Goal: Task Accomplishment & Management: Contribute content

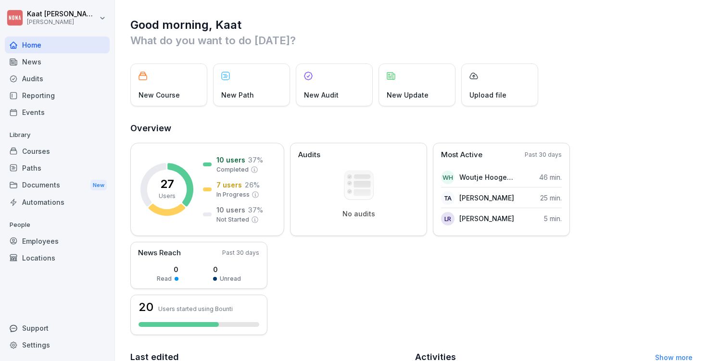
click at [52, 151] on div "Courses" at bounding box center [57, 151] width 105 height 17
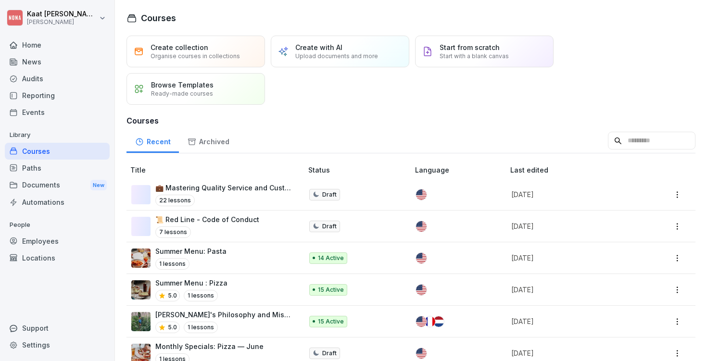
click at [226, 190] on p "💼 Mastering Quality Service and Customer Interaction" at bounding box center [224, 188] width 138 height 10
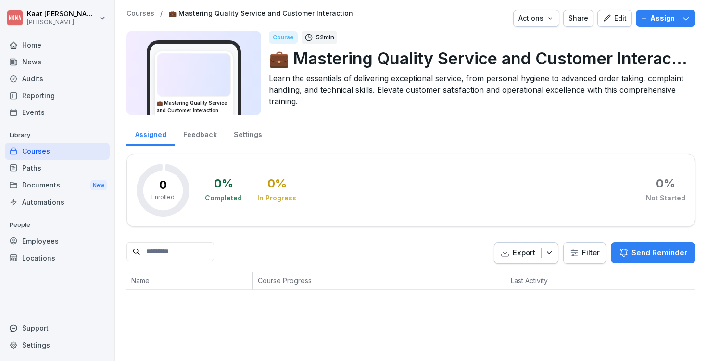
click at [615, 20] on div "Edit" at bounding box center [615, 18] width 24 height 11
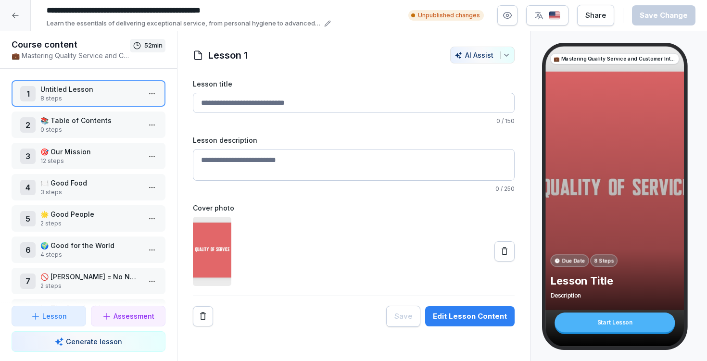
click at [79, 183] on p "🍽️ Good Food" at bounding box center [90, 183] width 100 height 10
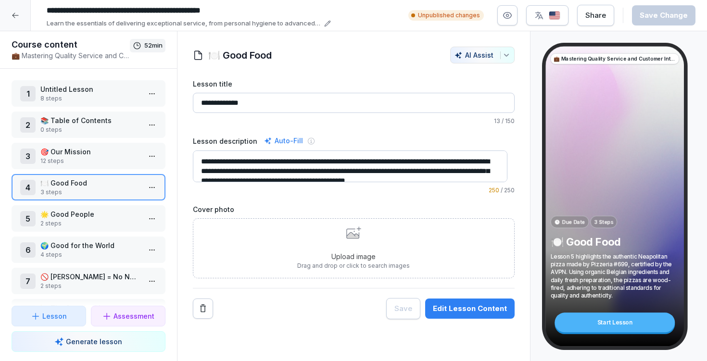
click at [349, 245] on div "Upload image Drag and drop or click to search images" at bounding box center [353, 249] width 113 height 44
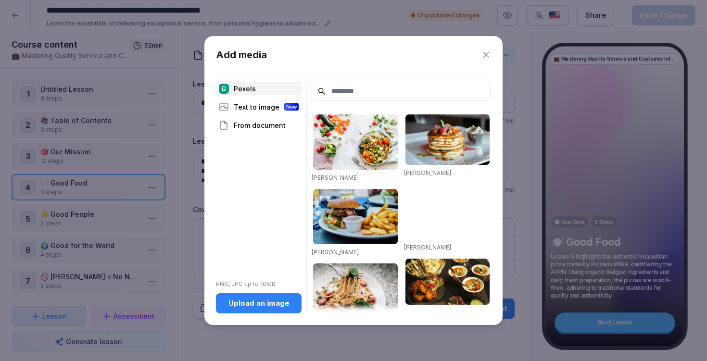
click at [264, 312] on button "Upload an image" at bounding box center [259, 304] width 86 height 20
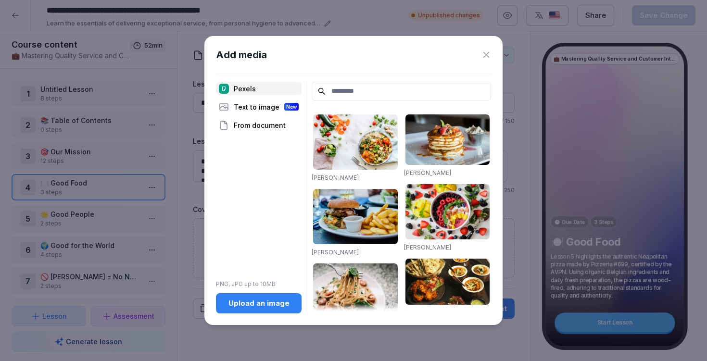
click at [254, 125] on div "From document" at bounding box center [259, 124] width 86 height 13
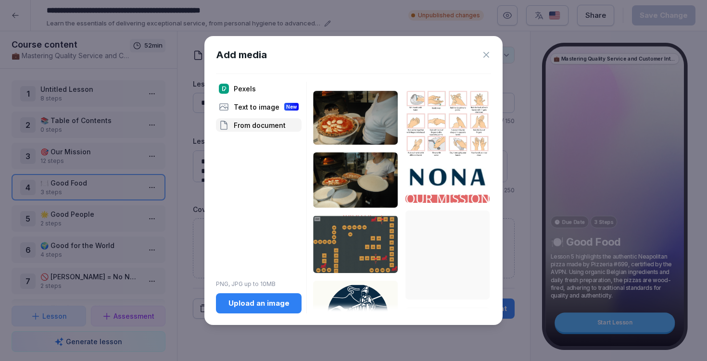
click at [282, 307] on div "Upload an image" at bounding box center [259, 303] width 70 height 11
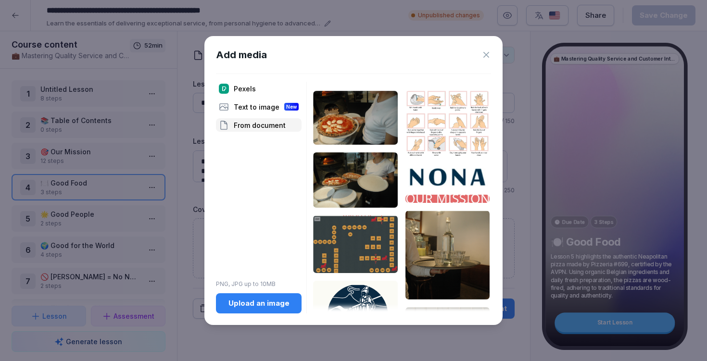
click at [491, 53] on icon at bounding box center [487, 55] width 10 height 10
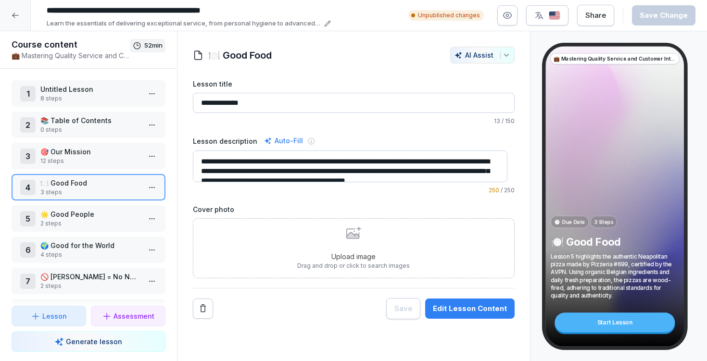
click at [346, 237] on icon at bounding box center [352, 235] width 13 height 6
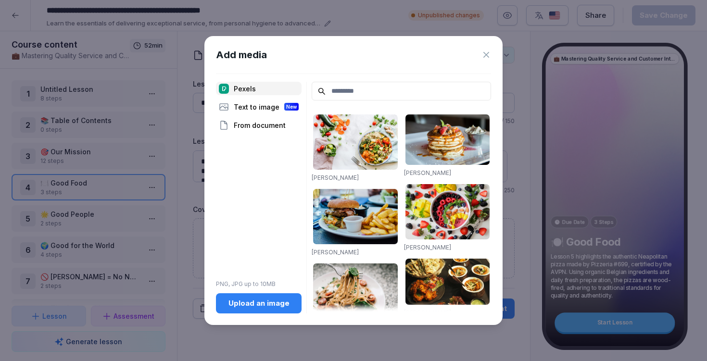
click at [258, 312] on button "Upload an image" at bounding box center [259, 304] width 86 height 20
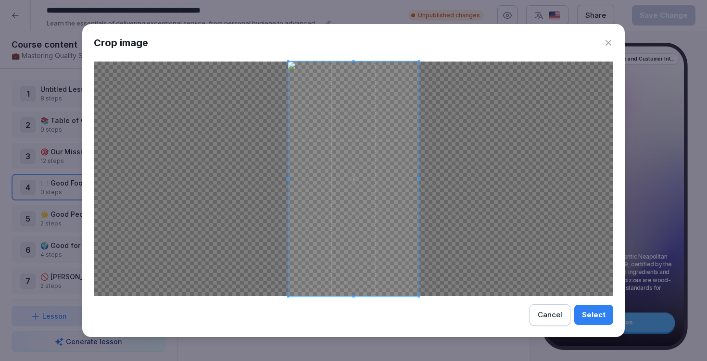
click at [598, 319] on div "Select" at bounding box center [594, 315] width 24 height 11
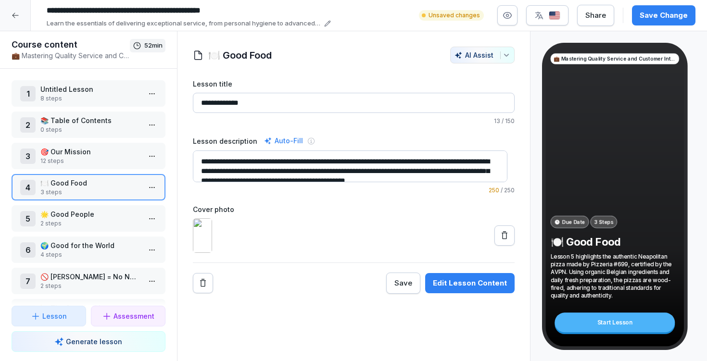
click at [596, 160] on div "💼 Mastering Quality Service and Customer Interaction Due Date 3 Steps 🍽️ Good F…" at bounding box center [615, 196] width 139 height 300
click at [352, 160] on textarea "**********" at bounding box center [350, 167] width 315 height 32
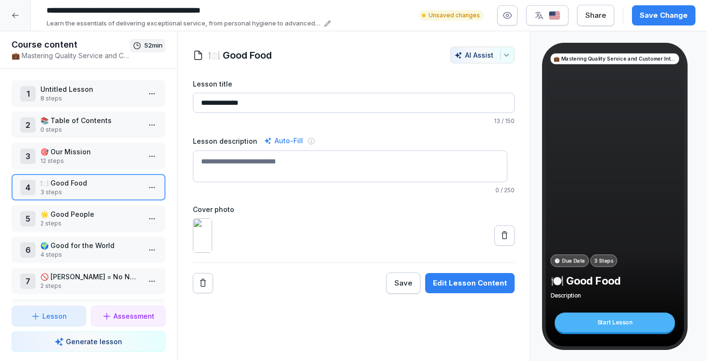
click at [362, 211] on label "Cover photo" at bounding box center [354, 210] width 322 height 10
click at [240, 103] on input "**********" at bounding box center [354, 103] width 322 height 20
click at [240, 104] on input "**********" at bounding box center [354, 103] width 322 height 20
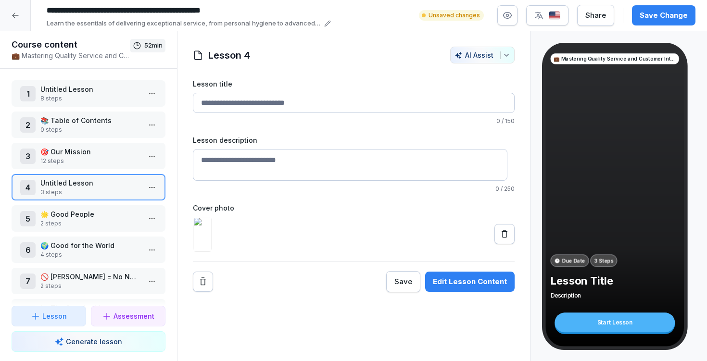
click at [378, 73] on div "Lesson 4 AI Assist Lesson title 0 / 150 Lesson description 0 / 250 Cover photo …" at bounding box center [354, 170] width 322 height 246
click at [503, 14] on button "button" at bounding box center [508, 15] width 20 height 20
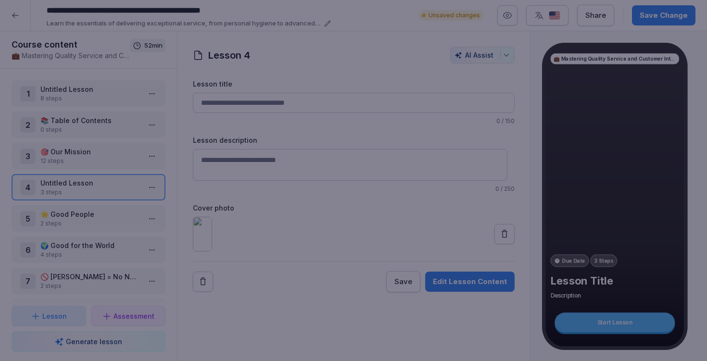
click at [450, 14] on div at bounding box center [353, 180] width 707 height 361
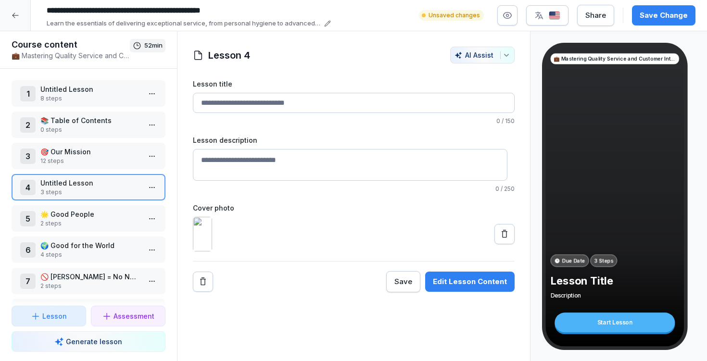
click at [205, 251] on img at bounding box center [202, 234] width 19 height 35
click at [670, 221] on div "💼 Mastering Quality Service and Customer Interaction Due Date 3 Steps Lesson Ti…" at bounding box center [615, 196] width 139 height 300
click at [512, 13] on icon "button" at bounding box center [508, 16] width 10 height 10
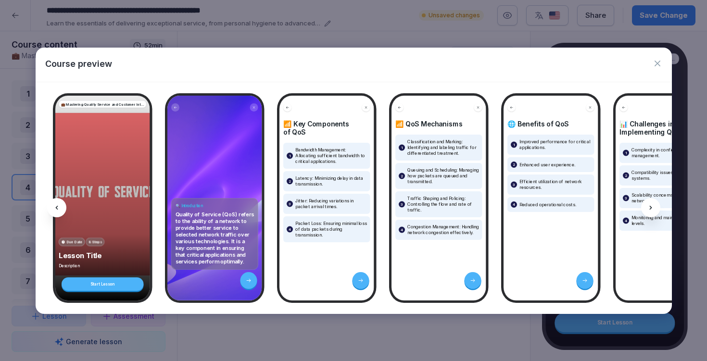
click at [666, 51] on div "Course preview" at bounding box center [354, 65] width 637 height 34
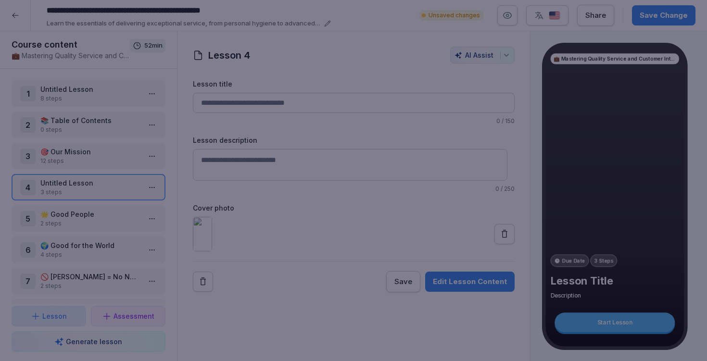
click at [694, 37] on div at bounding box center [353, 180] width 707 height 361
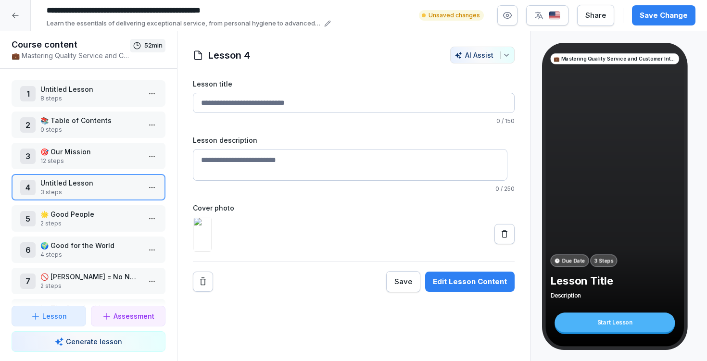
click at [657, 11] on div "Save Change" at bounding box center [664, 15] width 48 height 11
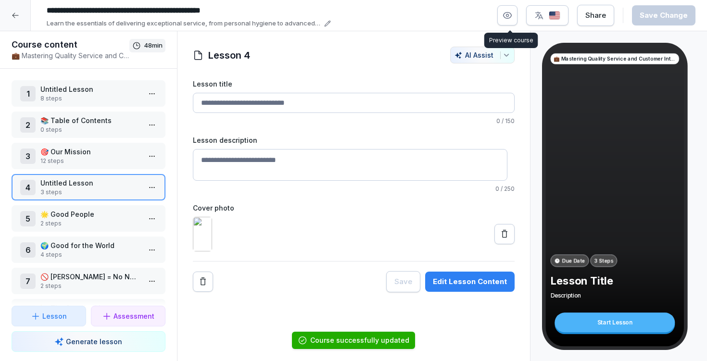
click at [508, 17] on icon "button" at bounding box center [508, 16] width 10 height 10
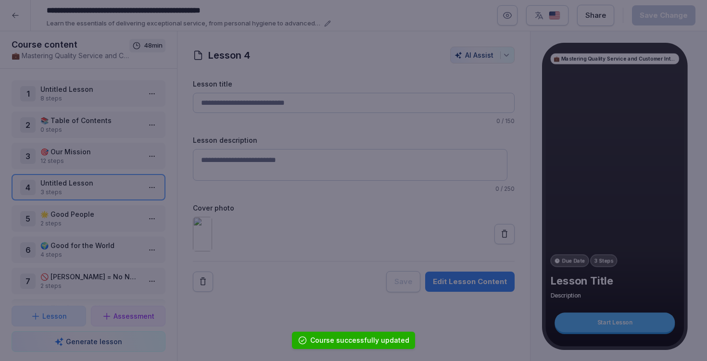
click at [498, 18] on div at bounding box center [353, 180] width 707 height 361
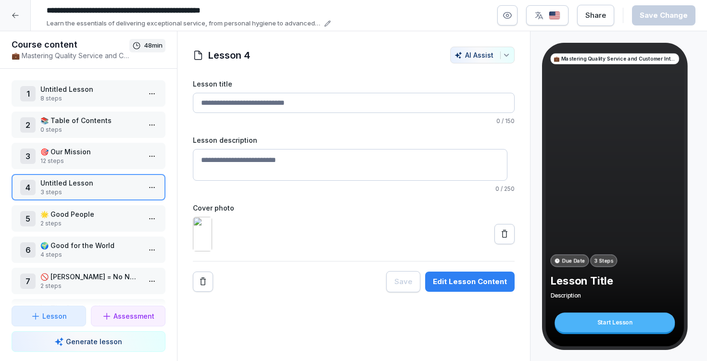
click at [512, 12] on icon "button" at bounding box center [508, 16] width 10 height 10
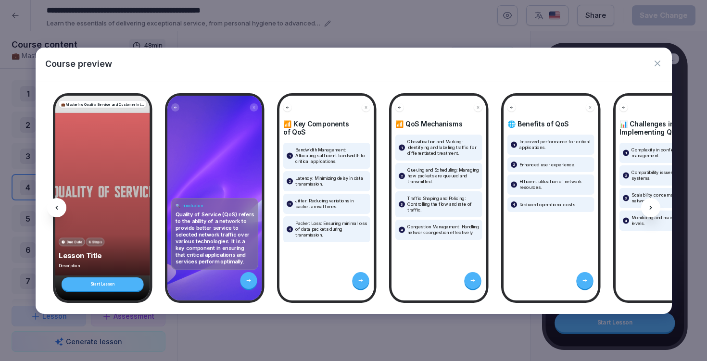
click at [138, 166] on div "💼 Mastering Quality Service and Customer Interaction Due Date 8 Steps Lesson Ti…" at bounding box center [102, 198] width 95 height 205
click at [644, 208] on div at bounding box center [650, 207] width 19 height 19
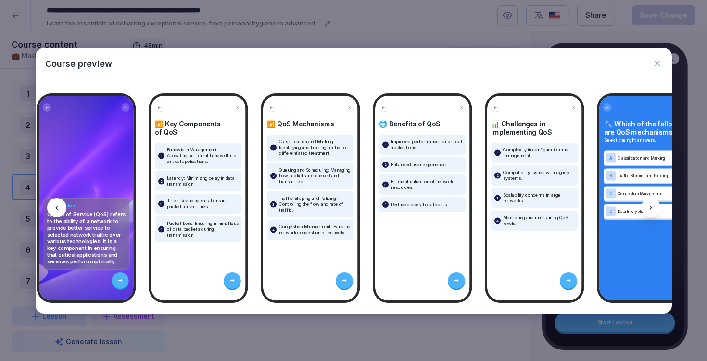
click at [644, 208] on div at bounding box center [650, 207] width 19 height 19
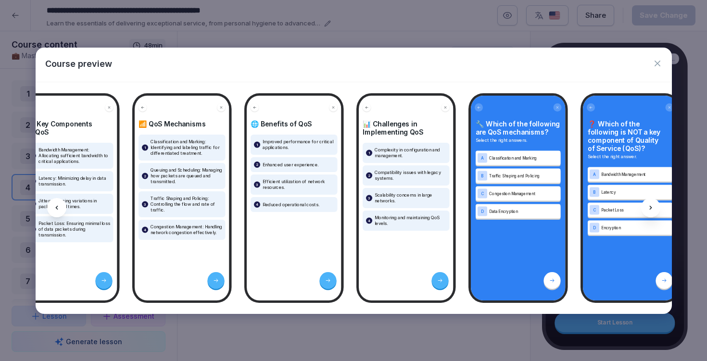
click at [644, 208] on div at bounding box center [650, 207] width 19 height 19
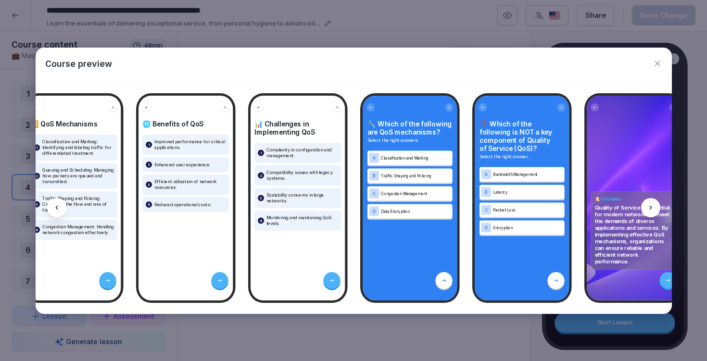
click at [646, 208] on div at bounding box center [650, 207] width 19 height 19
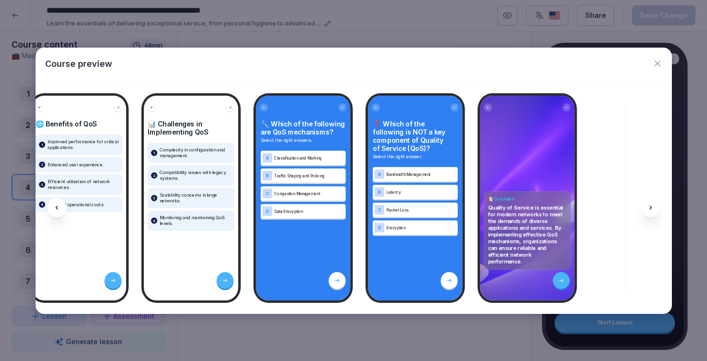
click at [646, 208] on div at bounding box center [650, 207] width 19 height 19
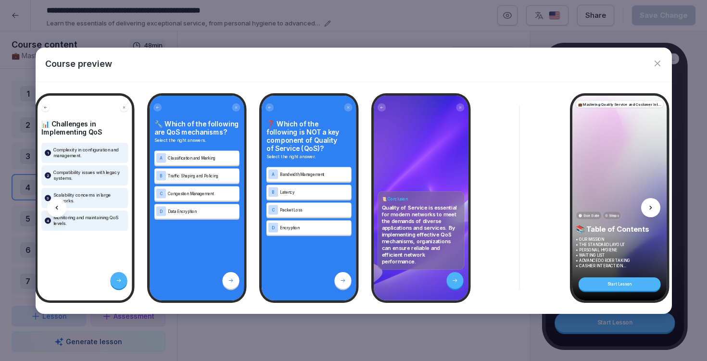
click at [646, 208] on div at bounding box center [650, 207] width 19 height 19
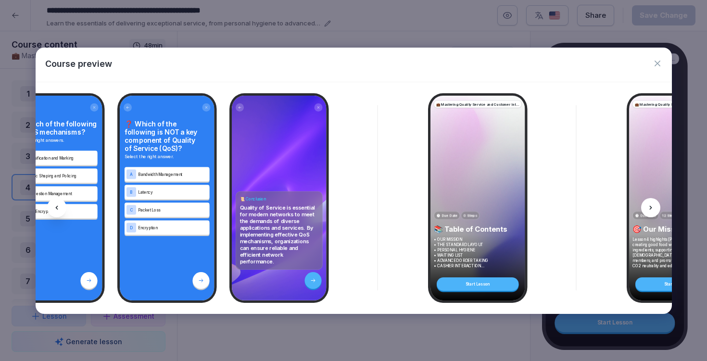
click at [646, 208] on div at bounding box center [650, 207] width 19 height 19
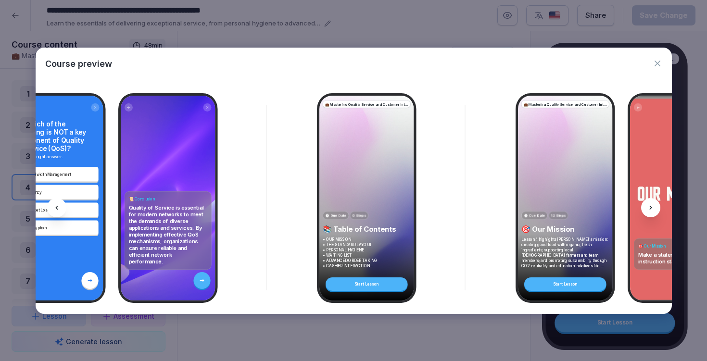
click at [646, 208] on div at bounding box center [650, 207] width 19 height 19
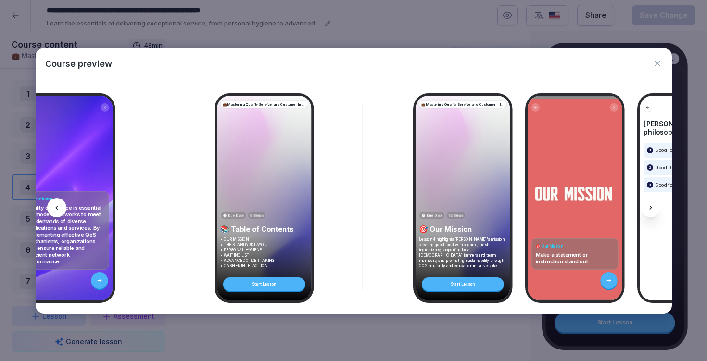
click at [646, 208] on div at bounding box center [650, 207] width 19 height 19
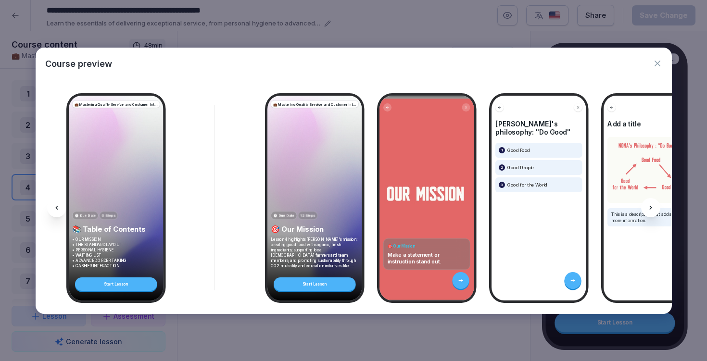
click at [646, 208] on div at bounding box center [650, 207] width 19 height 19
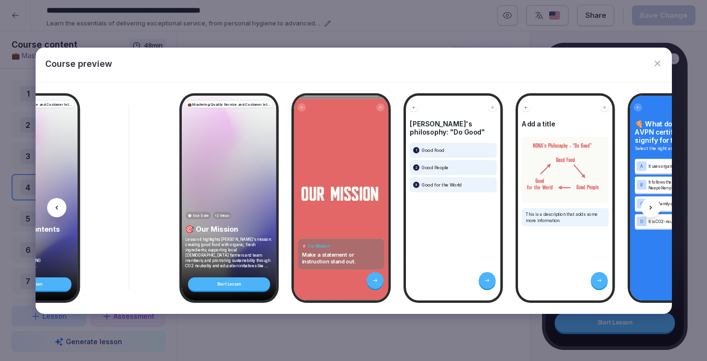
click at [646, 208] on div at bounding box center [650, 207] width 19 height 19
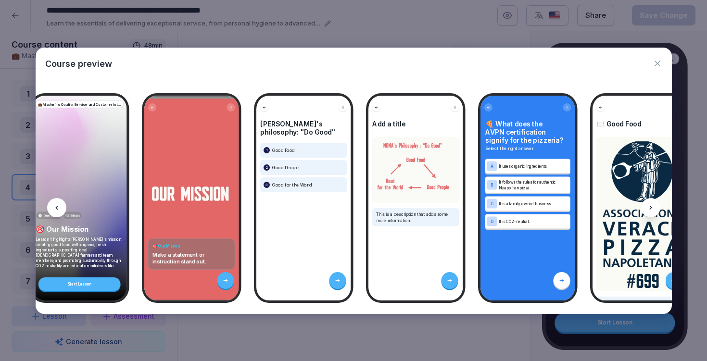
click at [646, 208] on div at bounding box center [650, 207] width 19 height 19
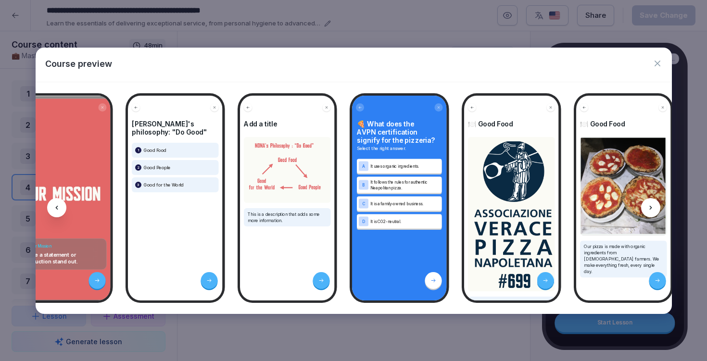
click at [646, 208] on div at bounding box center [650, 207] width 19 height 19
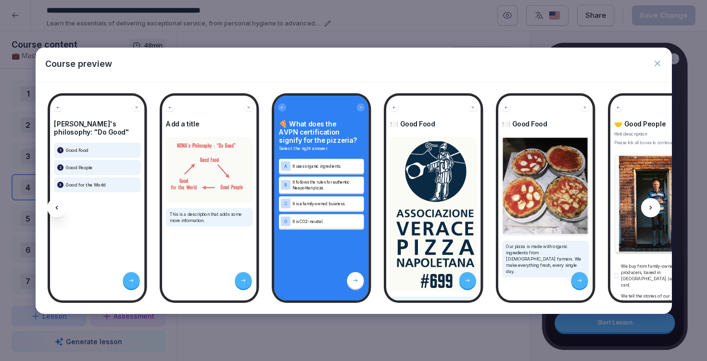
click at [646, 208] on div at bounding box center [650, 207] width 19 height 19
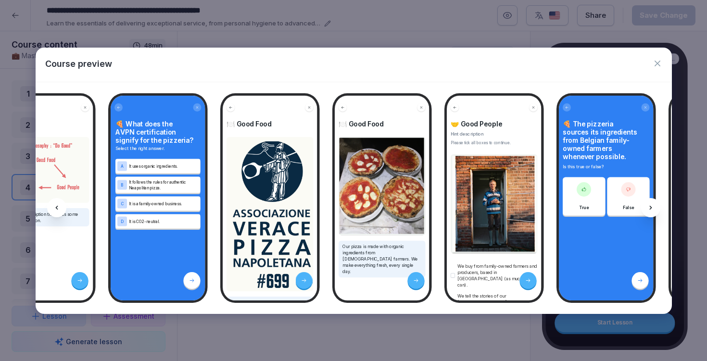
scroll to position [0, 1692]
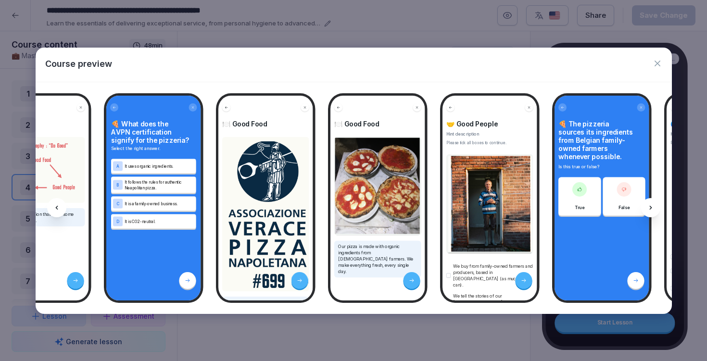
click at [57, 200] on div at bounding box center [56, 207] width 19 height 19
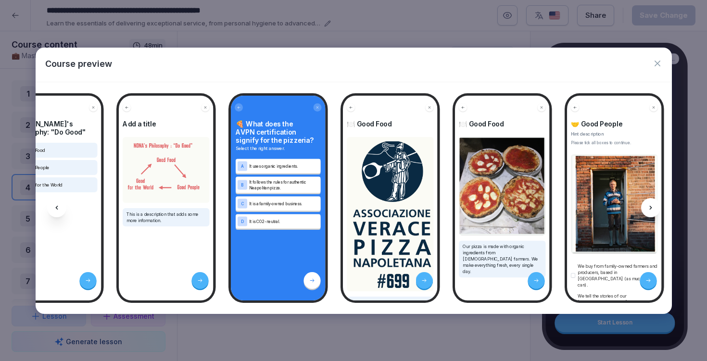
scroll to position [0, 1563]
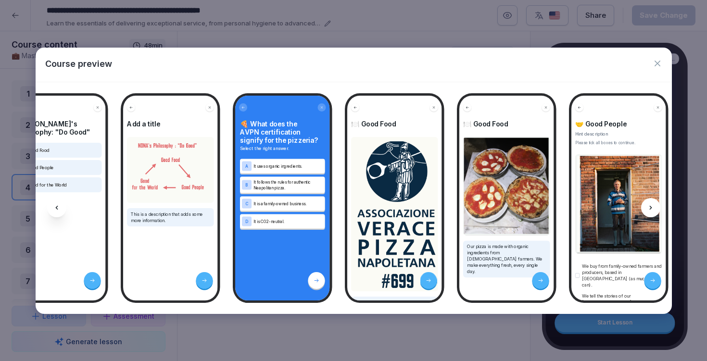
click at [648, 209] on icon at bounding box center [651, 208] width 8 height 8
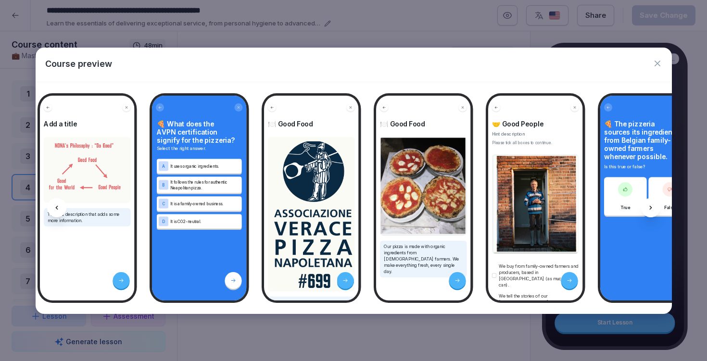
click at [648, 209] on icon at bounding box center [651, 208] width 8 height 8
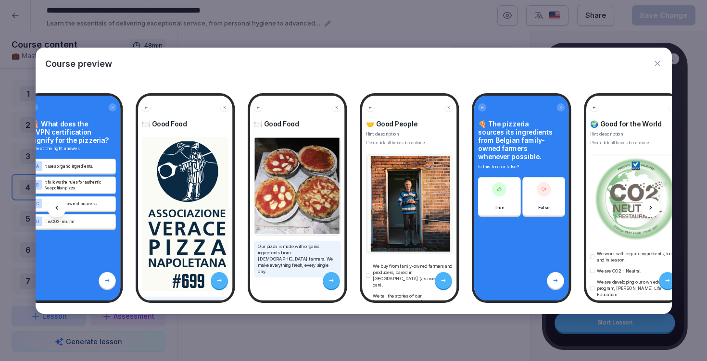
click at [648, 209] on icon at bounding box center [651, 208] width 8 height 8
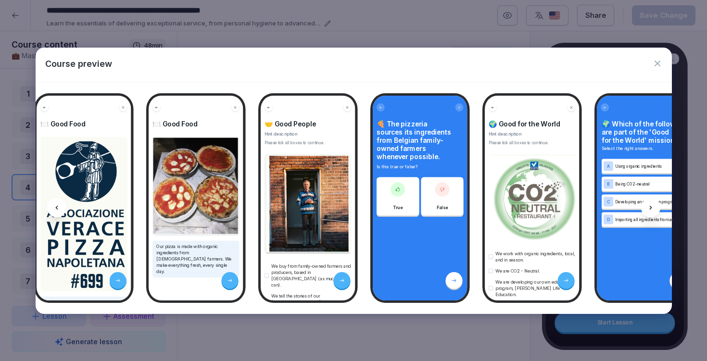
click at [648, 209] on icon at bounding box center [651, 208] width 8 height 8
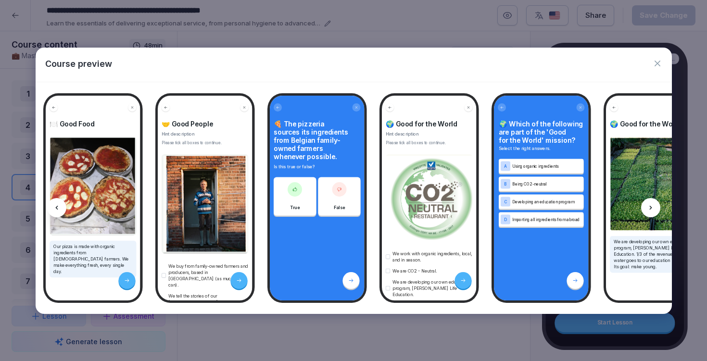
click at [647, 209] on icon at bounding box center [651, 208] width 8 height 8
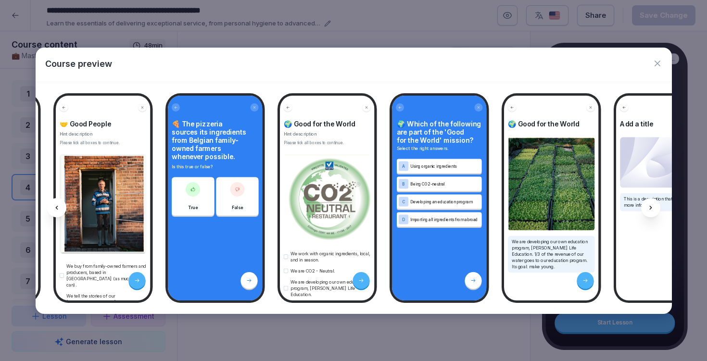
click at [646, 209] on div at bounding box center [650, 207] width 19 height 19
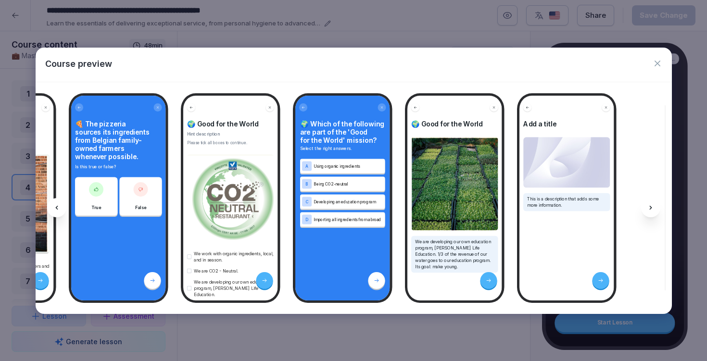
click at [645, 209] on div at bounding box center [650, 207] width 19 height 19
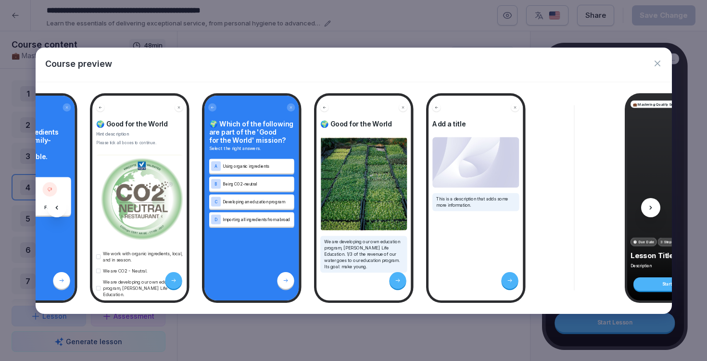
click at [645, 209] on div at bounding box center [650, 207] width 19 height 19
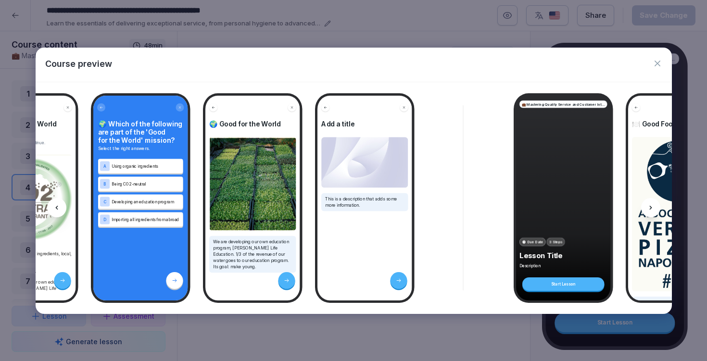
click at [644, 209] on div at bounding box center [650, 207] width 19 height 19
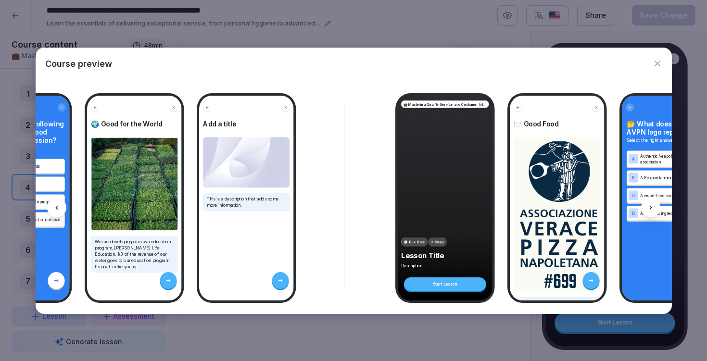
click at [642, 208] on div at bounding box center [650, 207] width 19 height 19
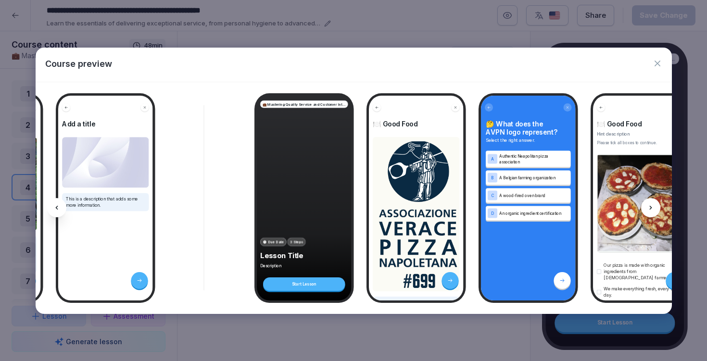
scroll to position [0, 2641]
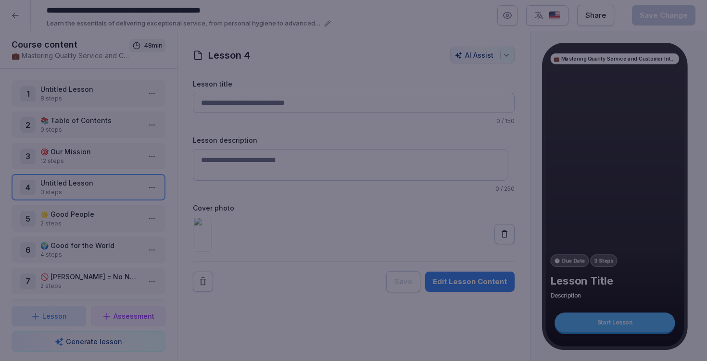
click at [476, 24] on div at bounding box center [353, 180] width 707 height 361
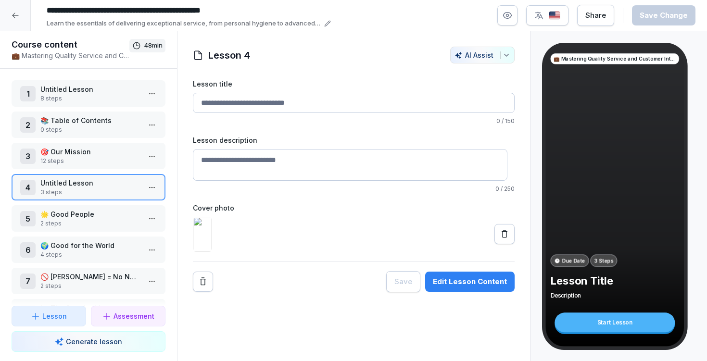
click at [298, 169] on textarea "Lesson description" at bounding box center [350, 165] width 315 height 32
click at [212, 248] on img at bounding box center [202, 234] width 19 height 35
click at [233, 244] on div at bounding box center [354, 234] width 322 height 35
click at [208, 247] on img at bounding box center [202, 234] width 19 height 35
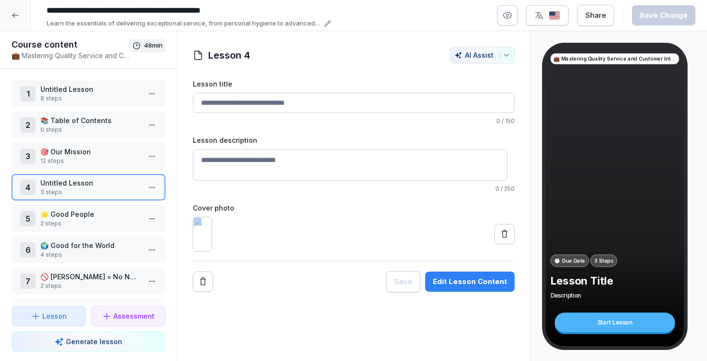
click at [498, 244] on button at bounding box center [505, 234] width 20 height 20
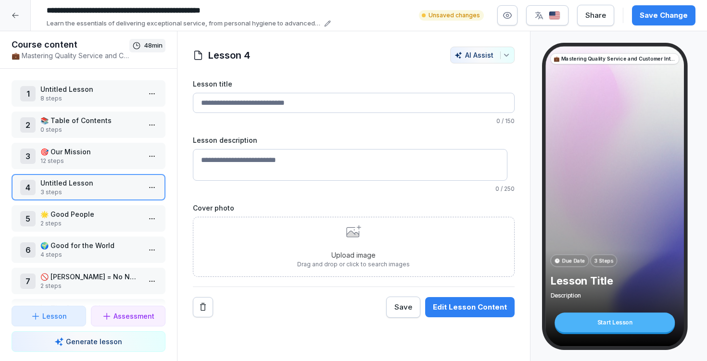
click at [381, 267] on p "Drag and drop or click to search images" at bounding box center [353, 264] width 113 height 9
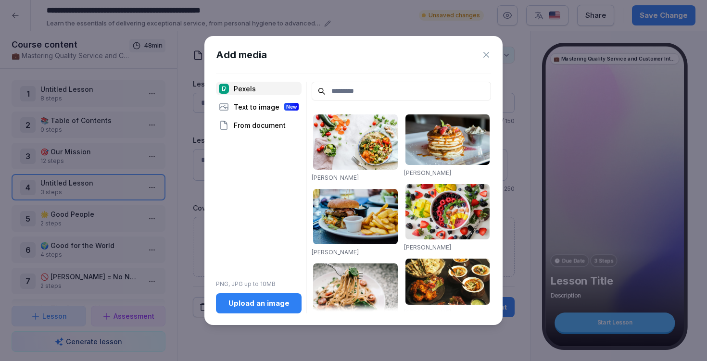
click at [249, 306] on div "Upload an image" at bounding box center [259, 303] width 70 height 11
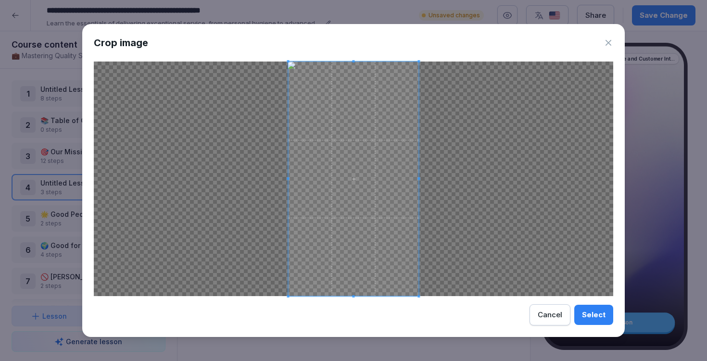
click at [429, 179] on div at bounding box center [354, 179] width 520 height 235
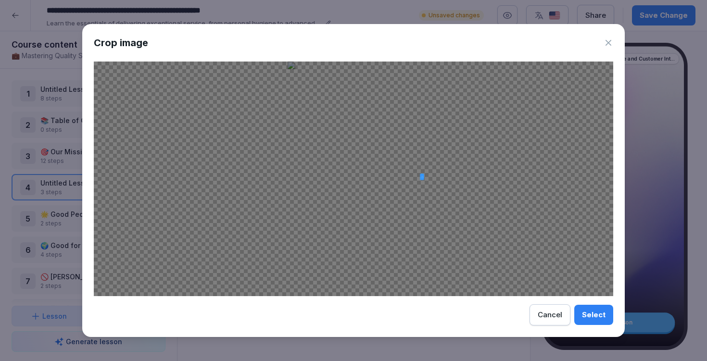
click at [445, 179] on div at bounding box center [354, 179] width 520 height 235
click at [372, 179] on div at bounding box center [354, 179] width 520 height 235
click at [545, 317] on div "Cancel" at bounding box center [550, 315] width 25 height 11
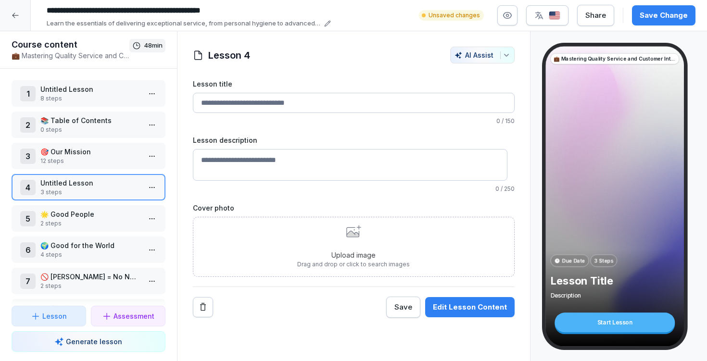
click at [326, 239] on div "Upload image Drag and drop or click to search images" at bounding box center [353, 247] width 113 height 44
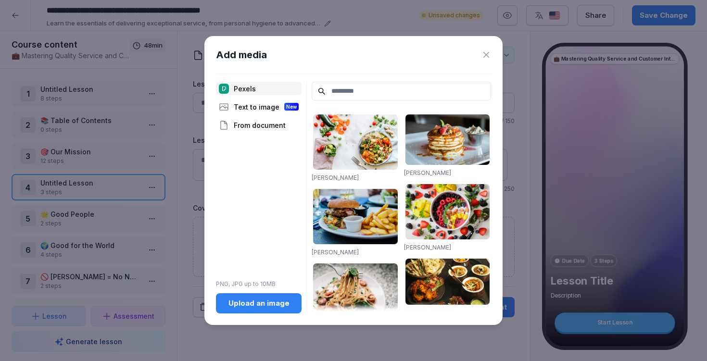
click at [490, 54] on icon at bounding box center [487, 55] width 10 height 10
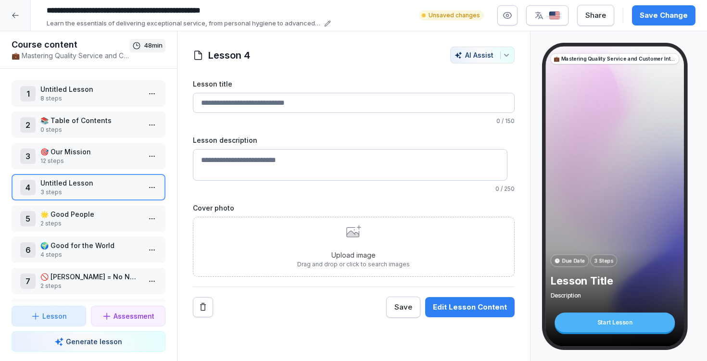
click at [359, 267] on p "Drag and drop or click to search images" at bounding box center [353, 264] width 113 height 9
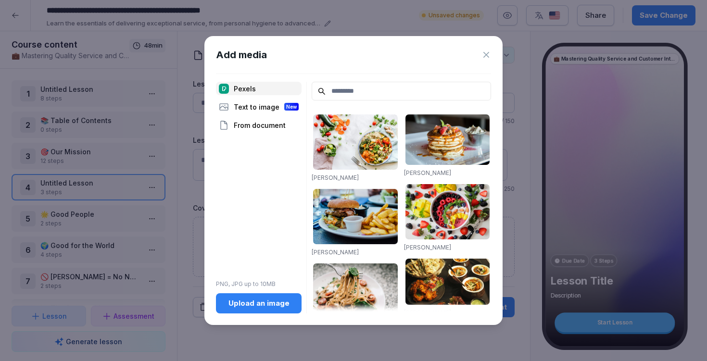
click at [246, 306] on div "Upload an image" at bounding box center [259, 303] width 70 height 11
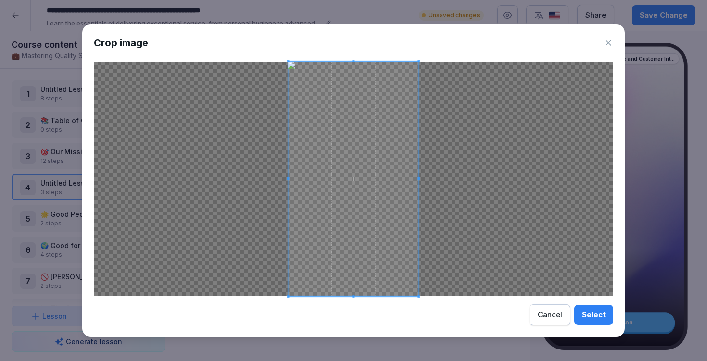
click at [597, 310] on div "Select" at bounding box center [594, 315] width 24 height 11
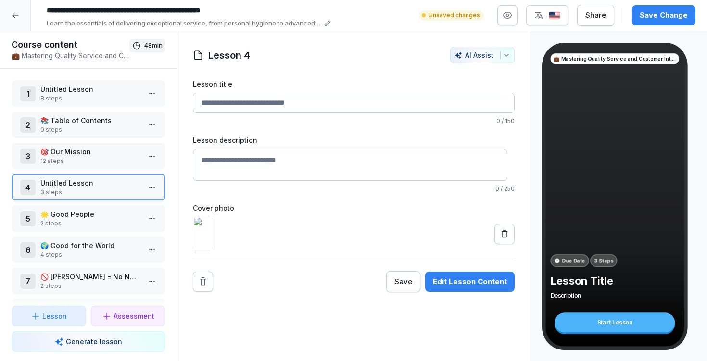
click at [314, 230] on div at bounding box center [354, 234] width 322 height 35
click at [531, 290] on div "💼 Mastering Quality Service and Customer Interaction Due Date 3 Steps Lesson Ti…" at bounding box center [619, 196] width 177 height 331
click at [509, 6] on button "button" at bounding box center [508, 15] width 20 height 20
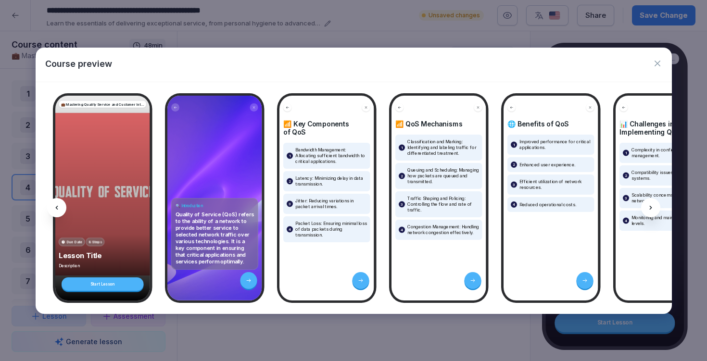
click at [652, 208] on icon at bounding box center [651, 208] width 8 height 8
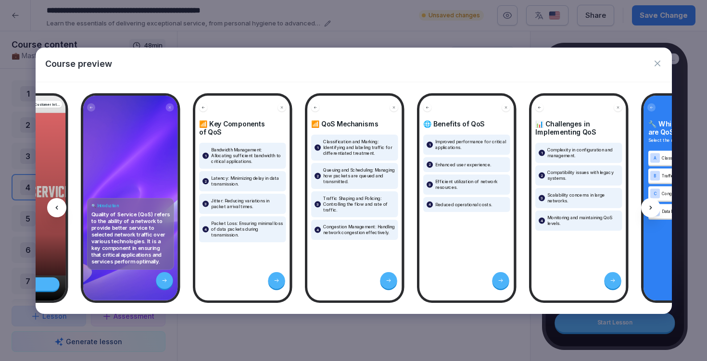
click at [652, 208] on icon at bounding box center [651, 208] width 8 height 8
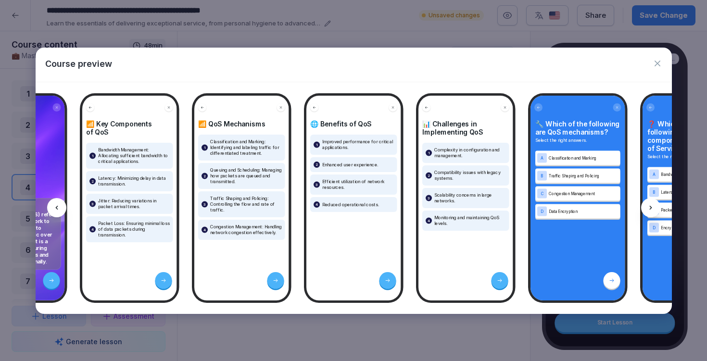
click at [652, 208] on icon at bounding box center [651, 208] width 8 height 8
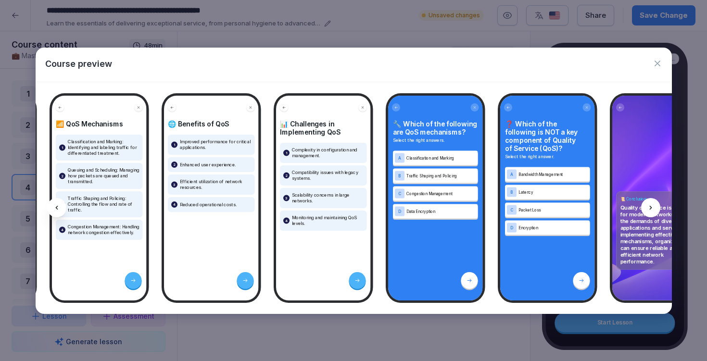
click at [652, 208] on icon at bounding box center [651, 208] width 8 height 8
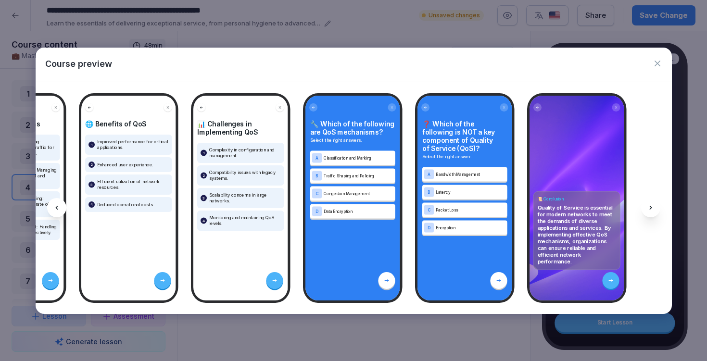
click at [652, 209] on icon at bounding box center [651, 208] width 8 height 8
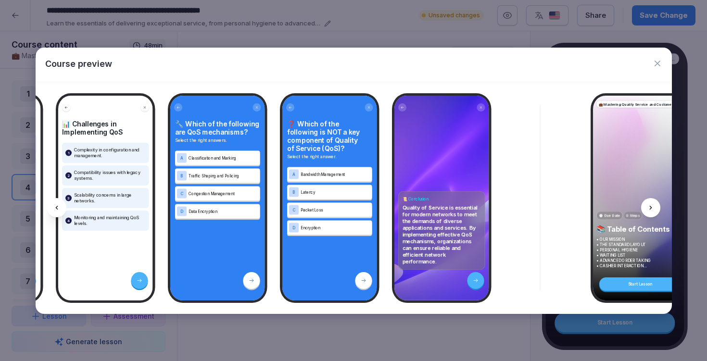
click at [652, 209] on icon at bounding box center [651, 208] width 8 height 8
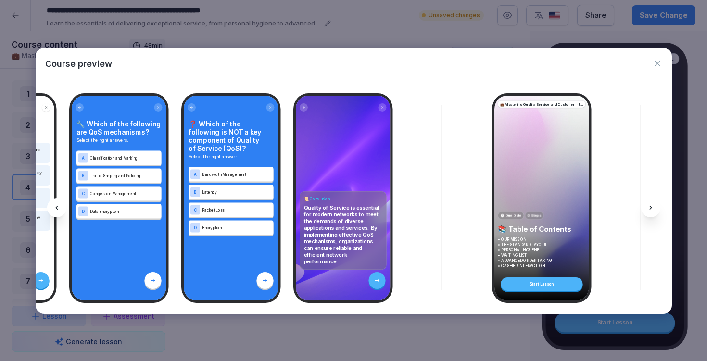
click at [650, 209] on icon at bounding box center [651, 208] width 8 height 8
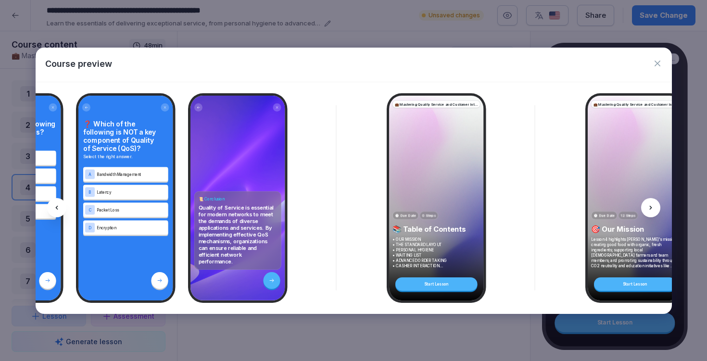
click at [649, 209] on icon at bounding box center [651, 208] width 8 height 8
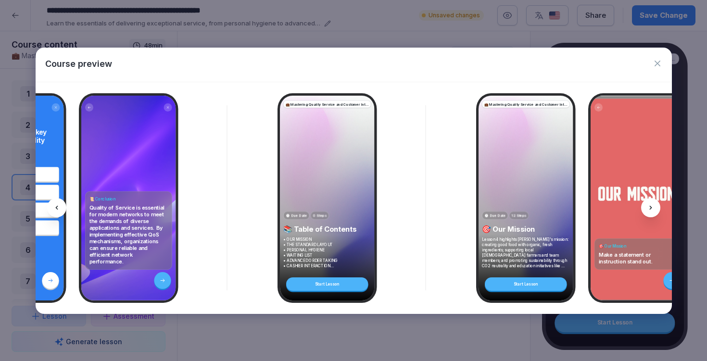
click at [649, 209] on icon at bounding box center [651, 208] width 8 height 8
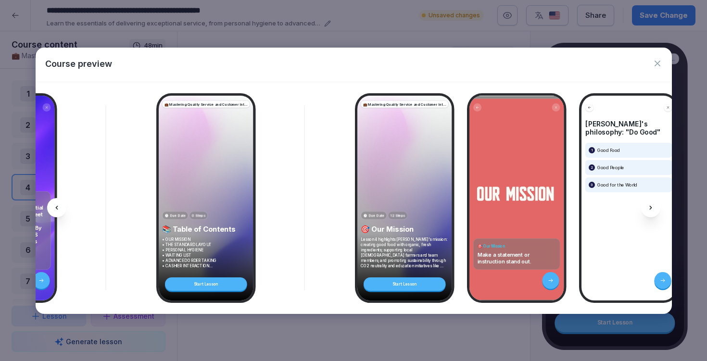
click at [648, 210] on icon at bounding box center [651, 208] width 8 height 8
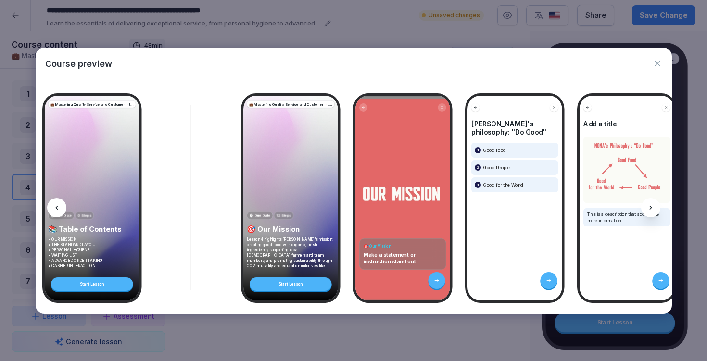
scroll to position [0, 1134]
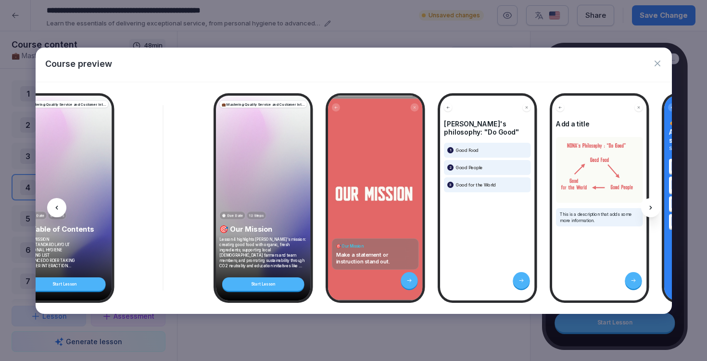
click at [646, 210] on div at bounding box center [650, 207] width 19 height 19
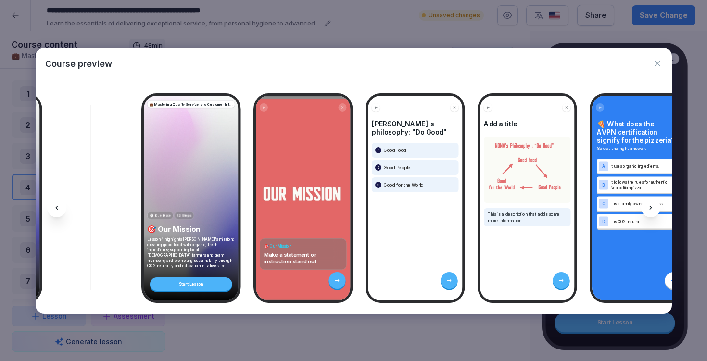
click at [645, 211] on div at bounding box center [650, 207] width 19 height 19
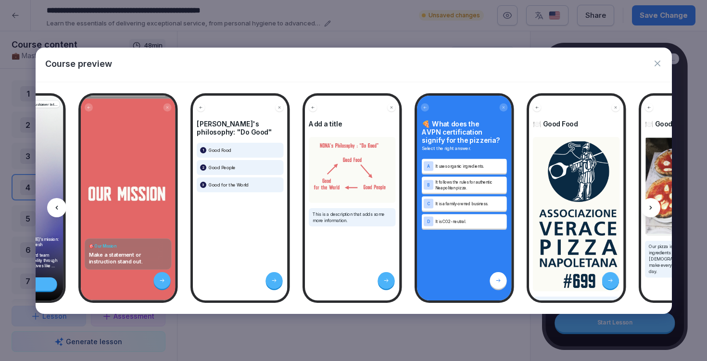
click at [645, 211] on div at bounding box center [650, 207] width 19 height 19
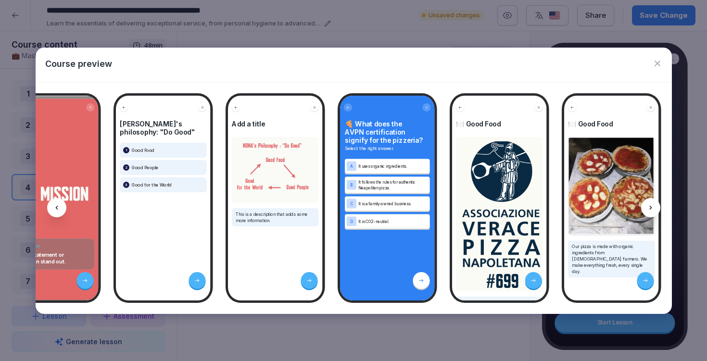
scroll to position [0, 1509]
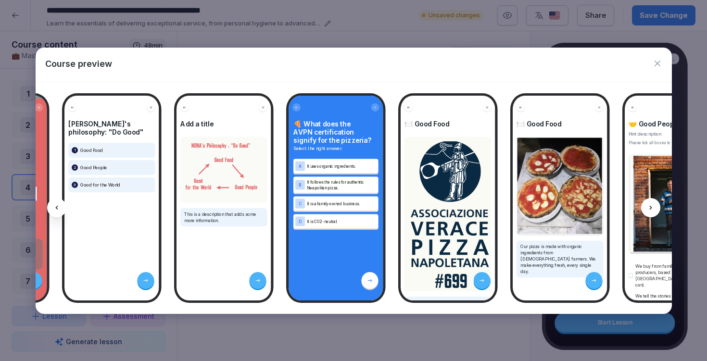
click at [644, 212] on div at bounding box center [650, 207] width 19 height 19
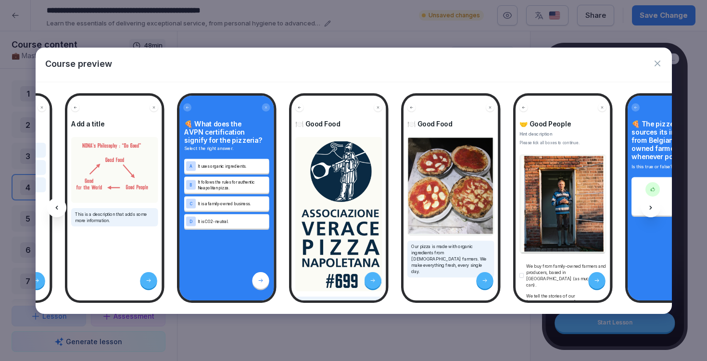
click at [644, 212] on div at bounding box center [650, 207] width 19 height 19
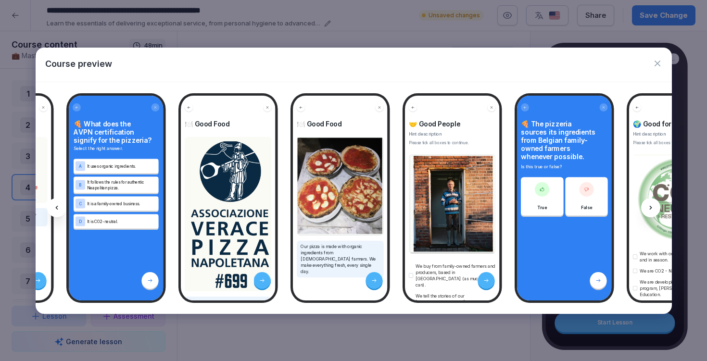
click at [643, 212] on div at bounding box center [650, 207] width 19 height 19
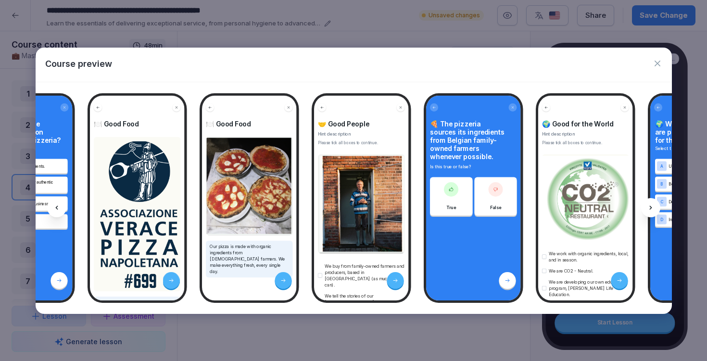
click at [643, 212] on div at bounding box center [650, 207] width 19 height 19
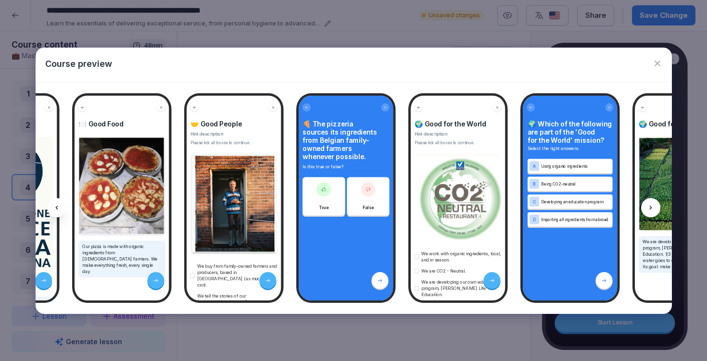
click at [643, 212] on div at bounding box center [650, 207] width 19 height 19
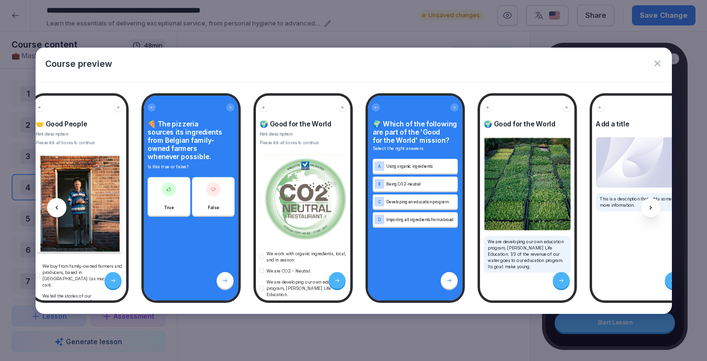
click at [642, 213] on div at bounding box center [650, 207] width 19 height 19
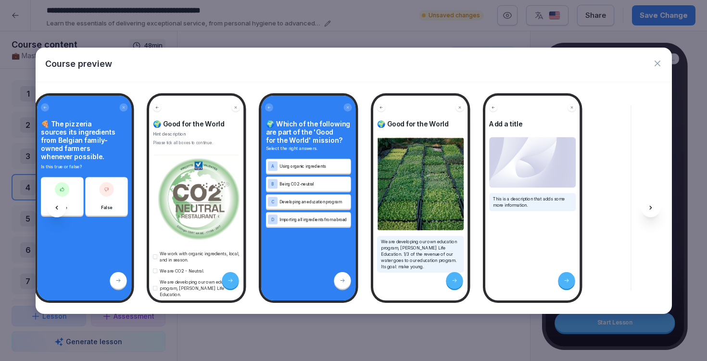
click at [642, 213] on div at bounding box center [650, 207] width 19 height 19
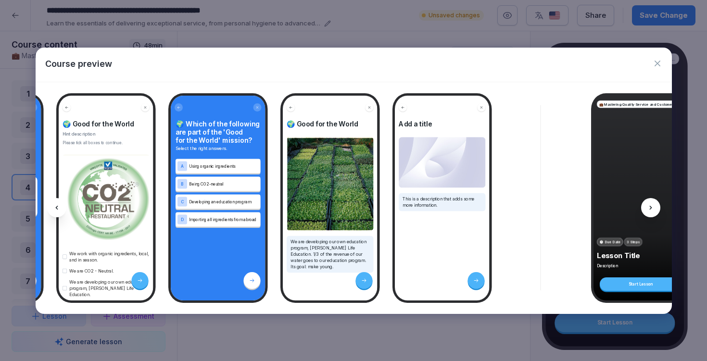
click at [642, 211] on div at bounding box center [650, 207] width 19 height 19
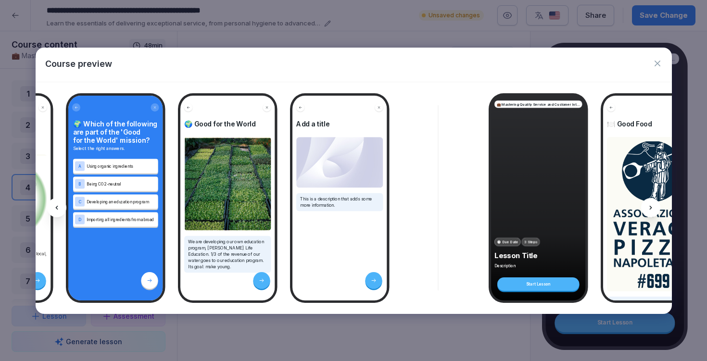
scroll to position [0, 2453]
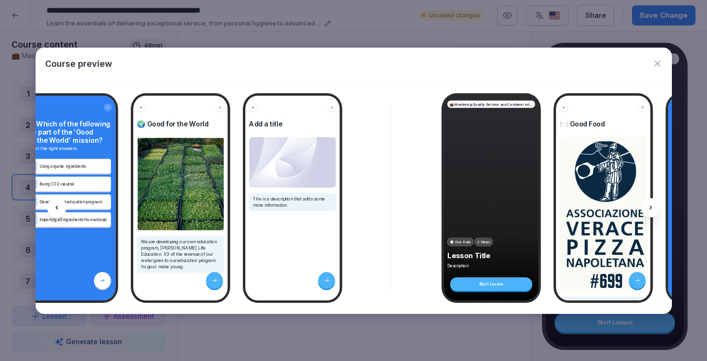
click at [641, 213] on img at bounding box center [603, 214] width 87 height 154
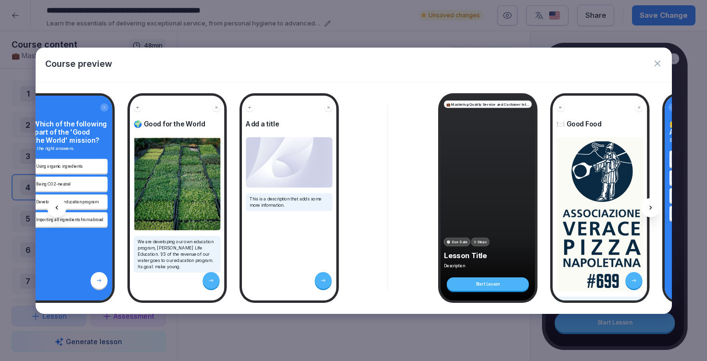
click at [657, 64] on icon "button" at bounding box center [658, 64] width 10 height 10
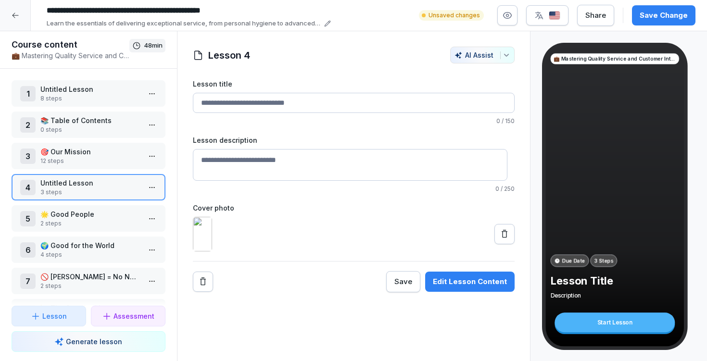
click at [64, 216] on p "🌟 Good People" at bounding box center [90, 214] width 100 height 10
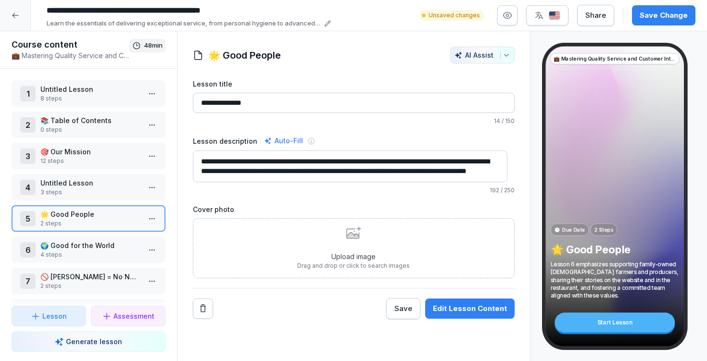
click at [63, 195] on p "3 steps" at bounding box center [90, 192] width 100 height 9
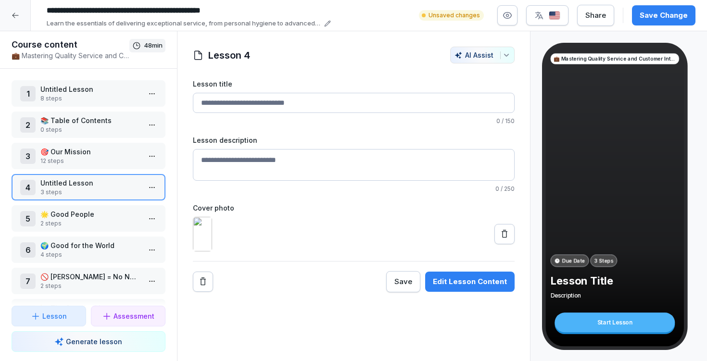
click at [478, 287] on div "Edit Lesson Content" at bounding box center [470, 282] width 74 height 11
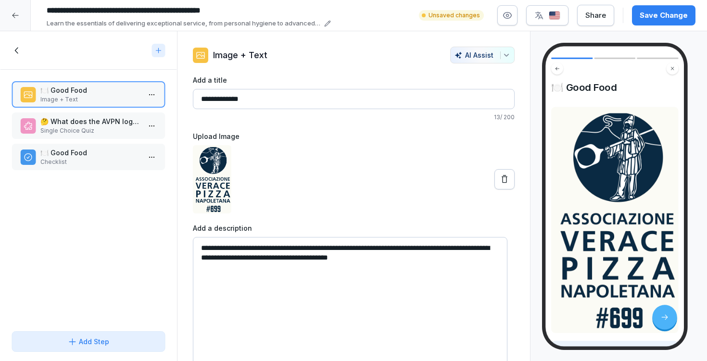
click at [211, 164] on img at bounding box center [212, 179] width 38 height 68
click at [495, 182] on button at bounding box center [505, 179] width 20 height 20
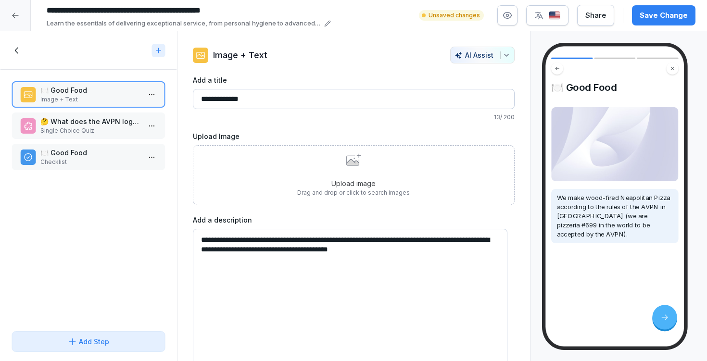
click at [361, 180] on p "Upload image" at bounding box center [353, 184] width 113 height 10
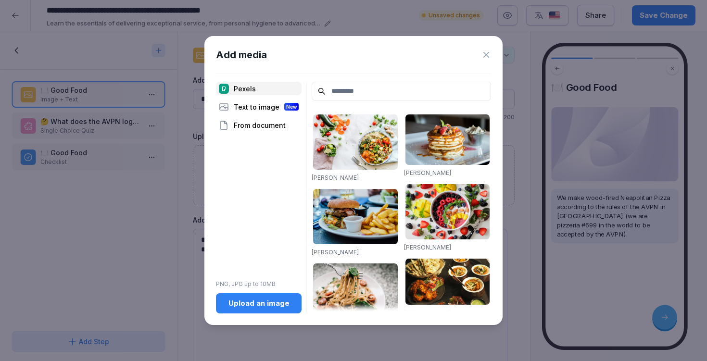
click at [249, 305] on div "Upload an image" at bounding box center [259, 303] width 70 height 11
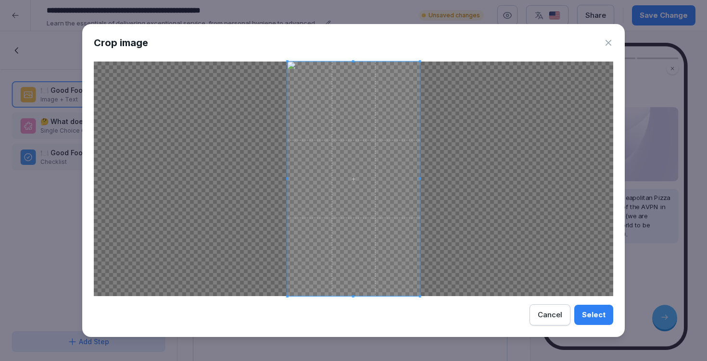
click at [603, 315] on div "Select" at bounding box center [594, 315] width 24 height 11
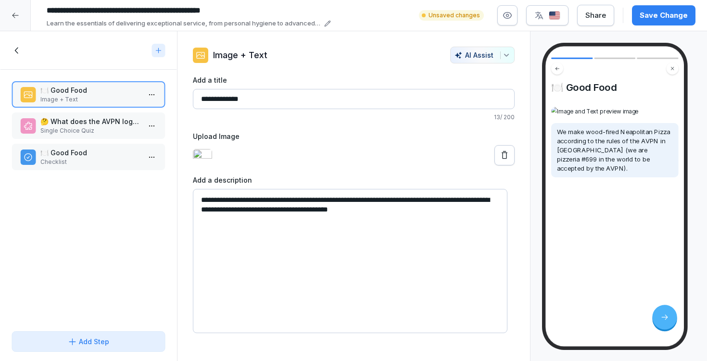
click at [428, 166] on div at bounding box center [354, 155] width 322 height 20
click at [15, 46] on icon at bounding box center [17, 50] width 11 height 11
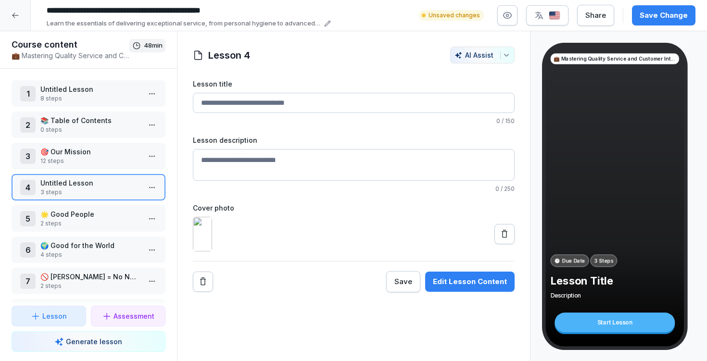
click at [109, 128] on p "0 steps" at bounding box center [90, 130] width 100 height 9
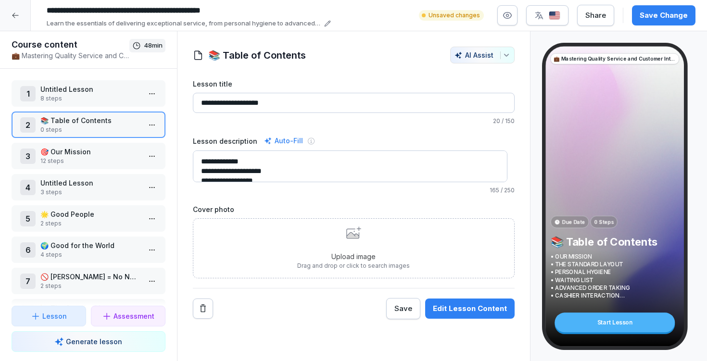
click at [98, 159] on p "12 steps" at bounding box center [90, 161] width 100 height 9
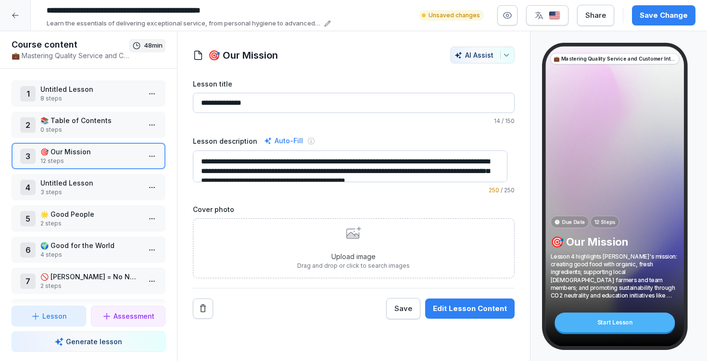
click at [94, 183] on p "Untitled Lesson" at bounding box center [90, 183] width 100 height 10
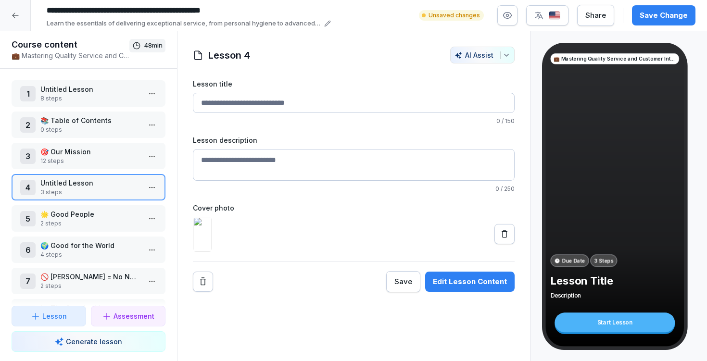
click at [12, 14] on icon at bounding box center [16, 16] width 8 height 8
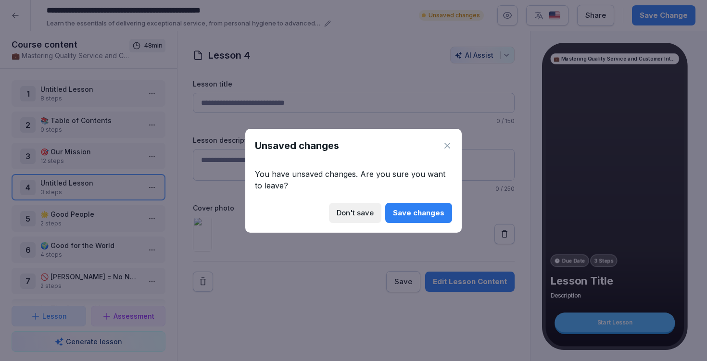
click at [408, 219] on button "Save changes" at bounding box center [418, 213] width 67 height 20
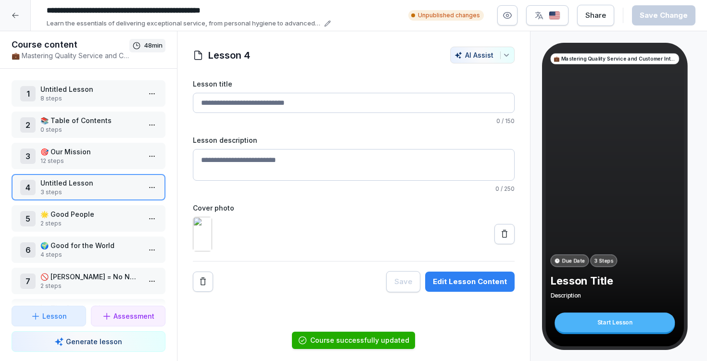
click at [2, 7] on div at bounding box center [15, 15] width 31 height 31
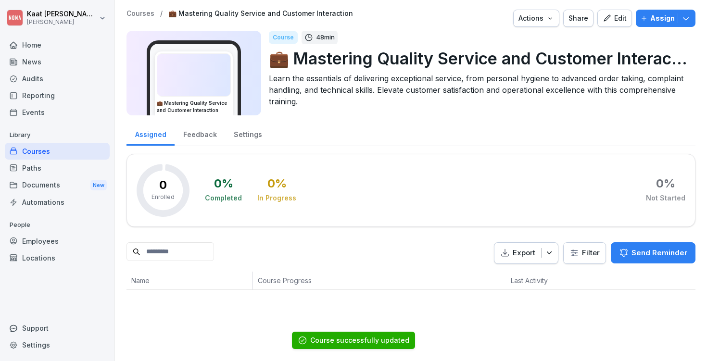
click at [15, 15] on html "Kaat Vander Cluyzen [PERSON_NAME] Home News Audits Reporting Events Library Cou…" at bounding box center [353, 180] width 707 height 361
click at [604, 18] on icon "button" at bounding box center [607, 17] width 7 height 7
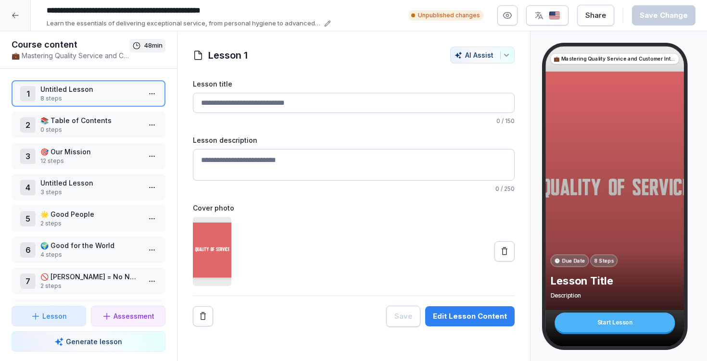
click at [89, 213] on p "🌟 Good People" at bounding box center [90, 214] width 100 height 10
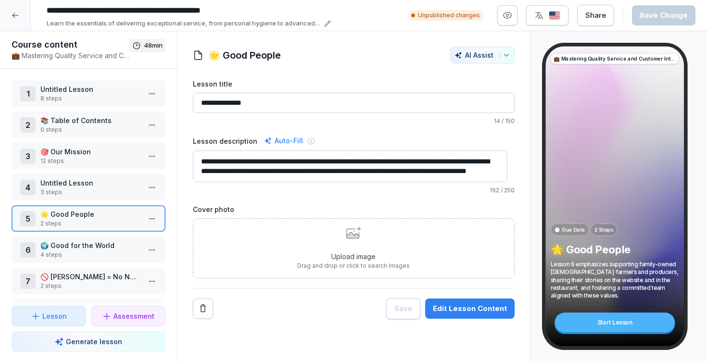
click at [97, 196] on p "3 steps" at bounding box center [90, 192] width 100 height 9
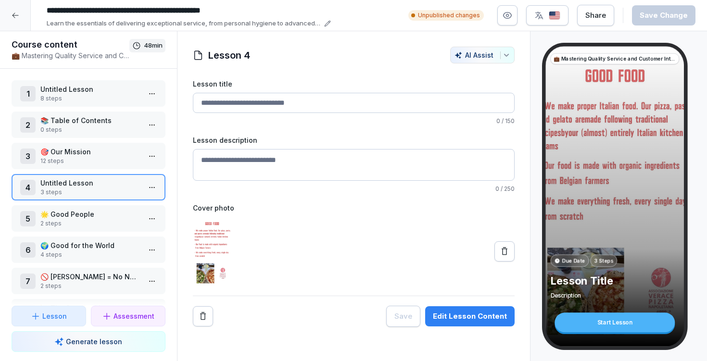
click at [288, 104] on input "Lesson title" at bounding box center [354, 103] width 322 height 20
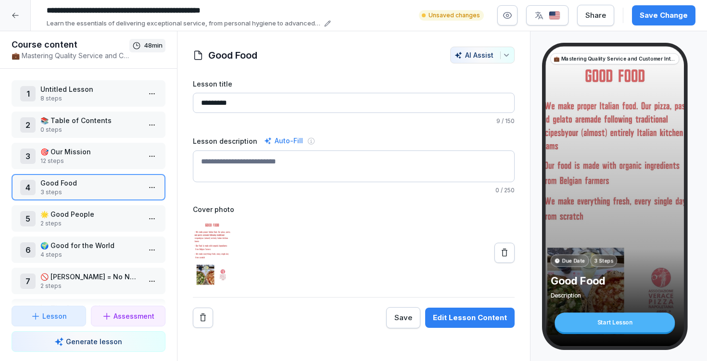
type input "*********"
click at [290, 227] on div at bounding box center [354, 252] width 322 height 69
click at [500, 251] on icon at bounding box center [505, 253] width 10 height 10
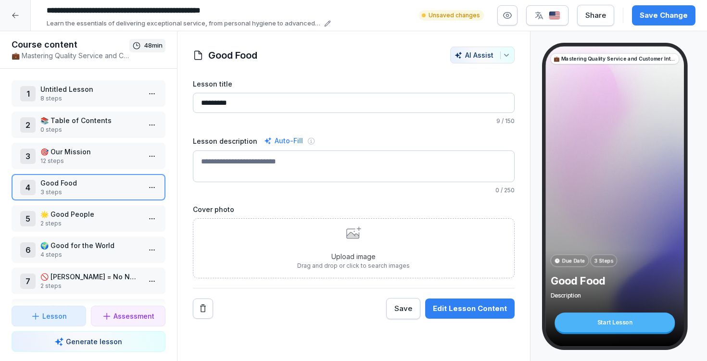
click at [252, 107] on input "*********" at bounding box center [354, 103] width 322 height 20
click at [80, 225] on p "2 steps" at bounding box center [90, 223] width 100 height 9
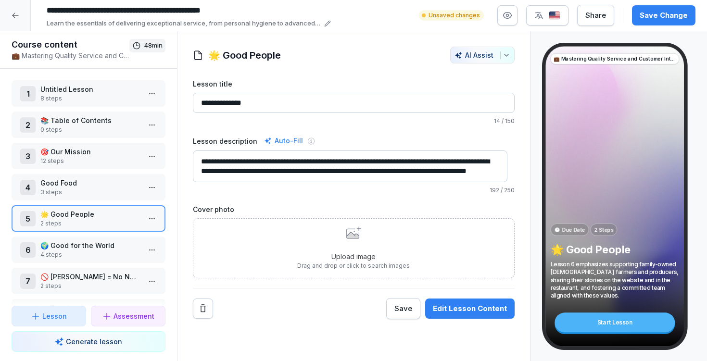
click at [90, 185] on p "Good Food" at bounding box center [90, 183] width 100 height 10
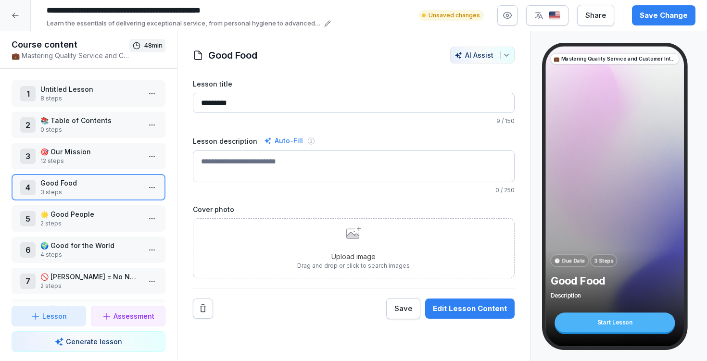
click at [458, 308] on div "Edit Lesson Content" at bounding box center [470, 309] width 74 height 11
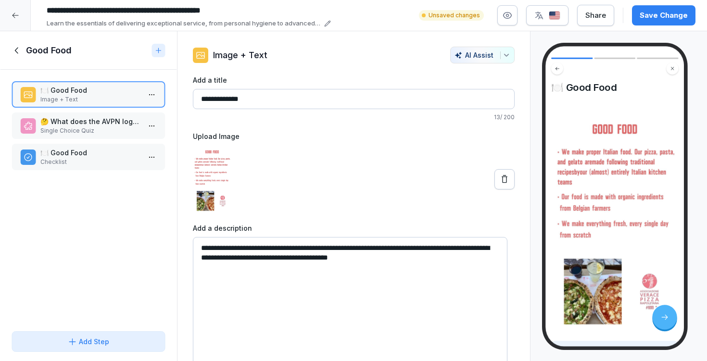
click at [238, 99] on input "**********" at bounding box center [354, 99] width 322 height 20
click at [341, 291] on textarea "**********" at bounding box center [350, 309] width 315 height 144
click at [301, 102] on input "Add a title" at bounding box center [354, 99] width 322 height 20
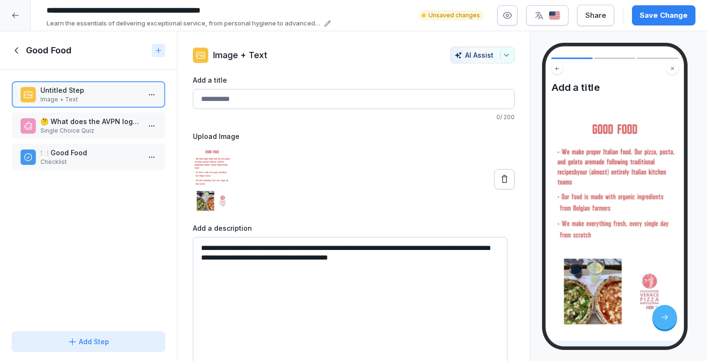
click at [314, 158] on div at bounding box center [354, 179] width 322 height 68
click at [286, 290] on textarea "**********" at bounding box center [350, 309] width 315 height 144
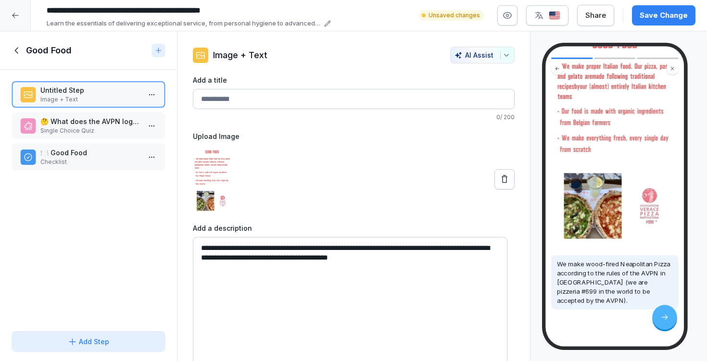
scroll to position [104, 0]
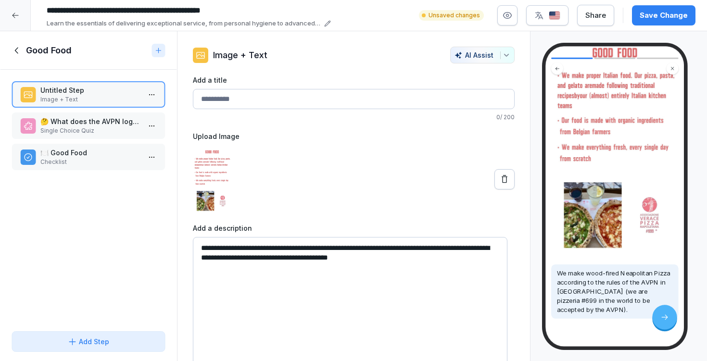
click at [419, 180] on div at bounding box center [354, 179] width 322 height 68
click at [651, 18] on div "Save Change" at bounding box center [664, 15] width 48 height 11
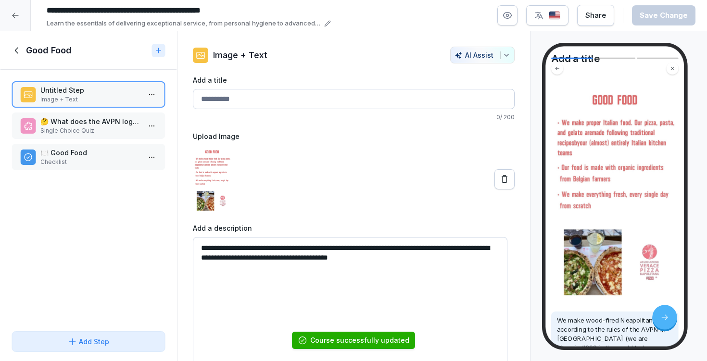
scroll to position [0, 0]
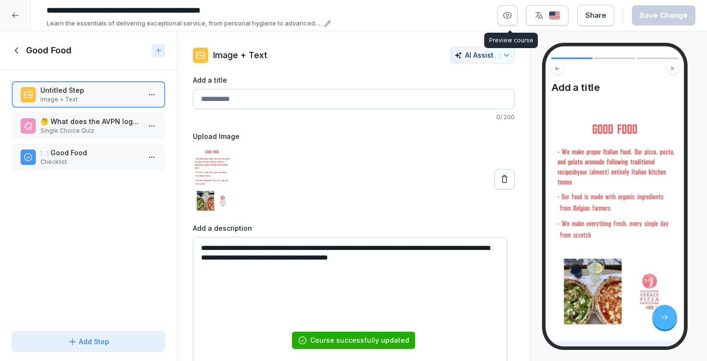
click at [515, 18] on button "button" at bounding box center [508, 15] width 20 height 20
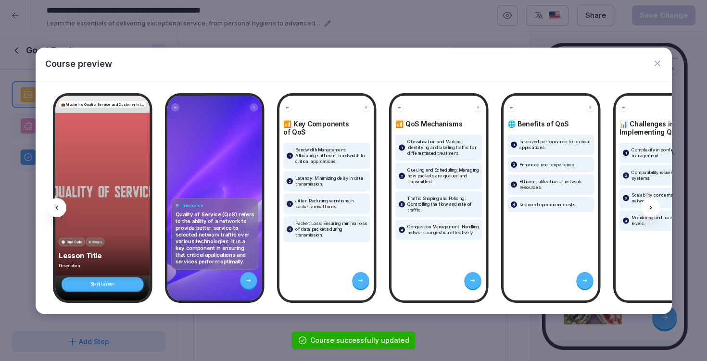
click at [645, 204] on div at bounding box center [650, 207] width 19 height 19
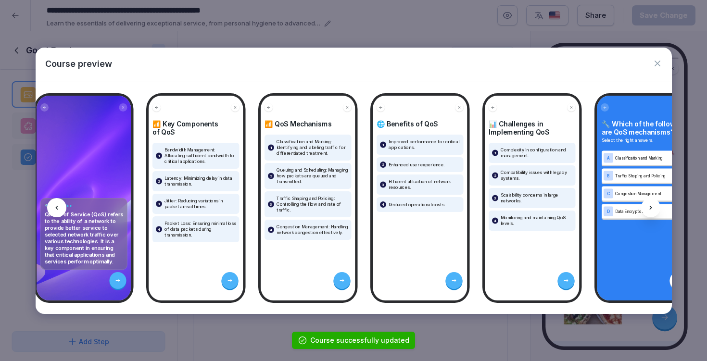
click at [647, 205] on div at bounding box center [650, 207] width 19 height 19
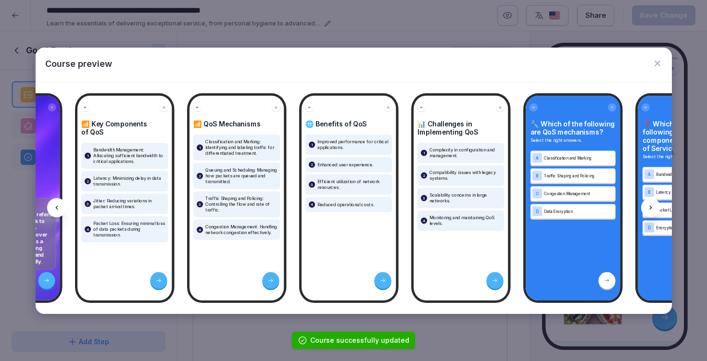
click at [647, 205] on icon at bounding box center [651, 208] width 8 height 8
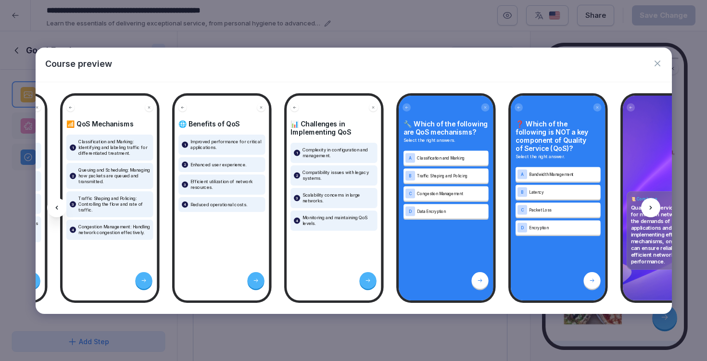
click at [647, 205] on icon at bounding box center [651, 208] width 8 height 8
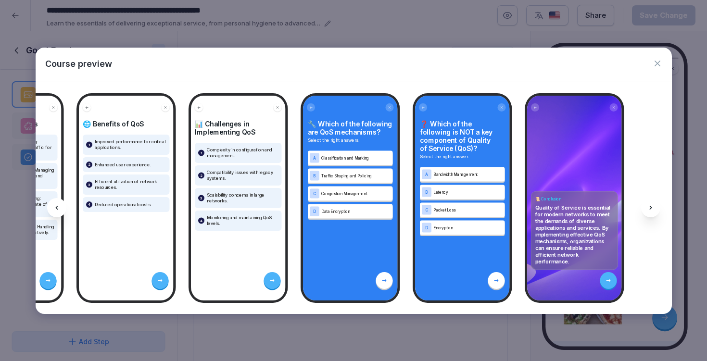
click at [647, 205] on icon at bounding box center [651, 208] width 8 height 8
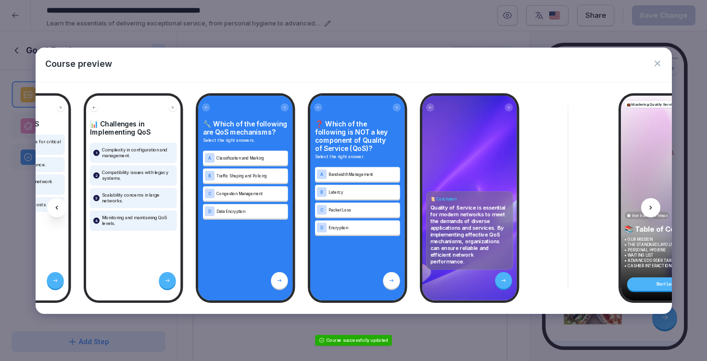
click at [647, 205] on icon at bounding box center [651, 208] width 8 height 8
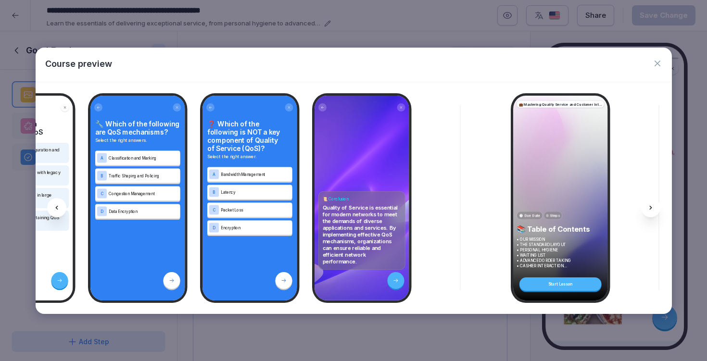
click at [646, 204] on div at bounding box center [650, 207] width 19 height 19
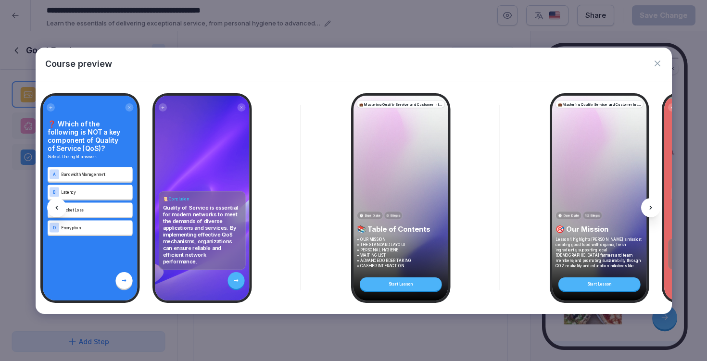
click at [646, 205] on div at bounding box center [650, 207] width 19 height 19
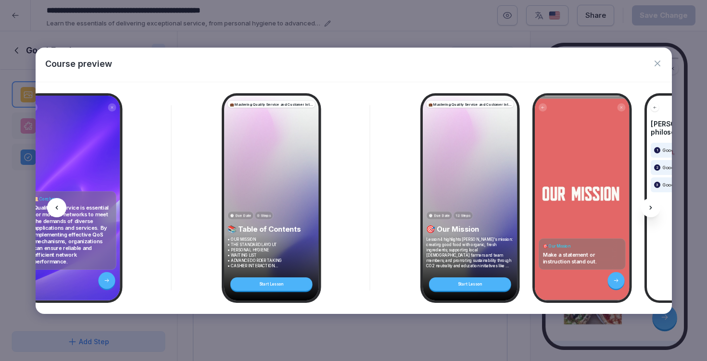
click at [647, 205] on icon at bounding box center [651, 208] width 8 height 8
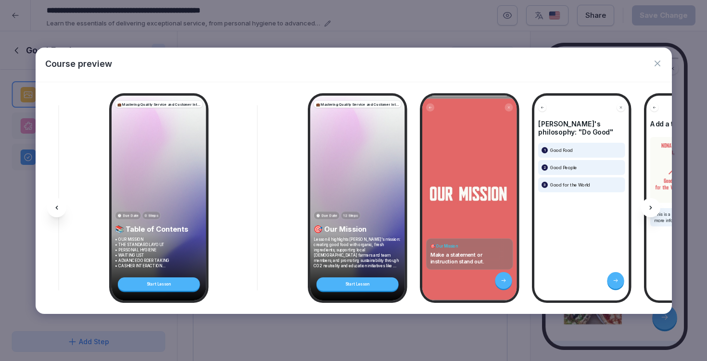
click at [647, 205] on icon at bounding box center [651, 208] width 8 height 8
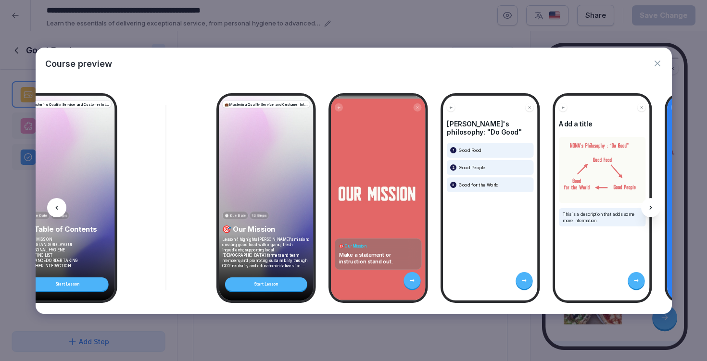
click at [646, 205] on div at bounding box center [650, 207] width 19 height 19
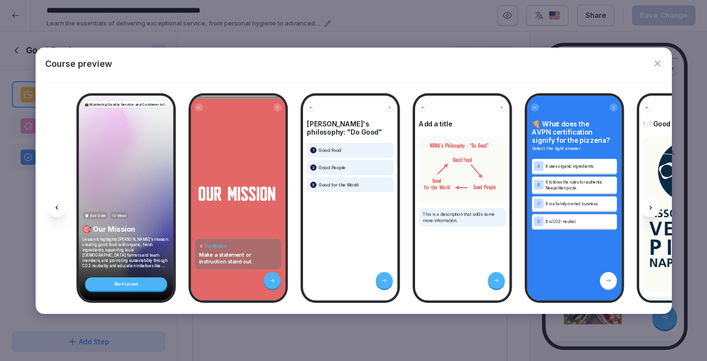
click at [646, 206] on div at bounding box center [650, 207] width 19 height 19
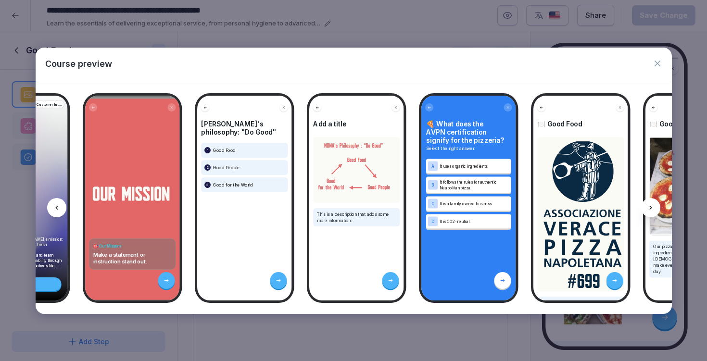
click at [645, 207] on div at bounding box center [650, 207] width 19 height 19
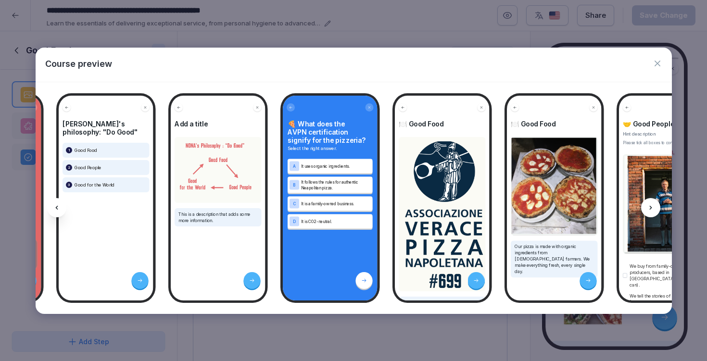
click at [645, 207] on div at bounding box center [650, 207] width 19 height 19
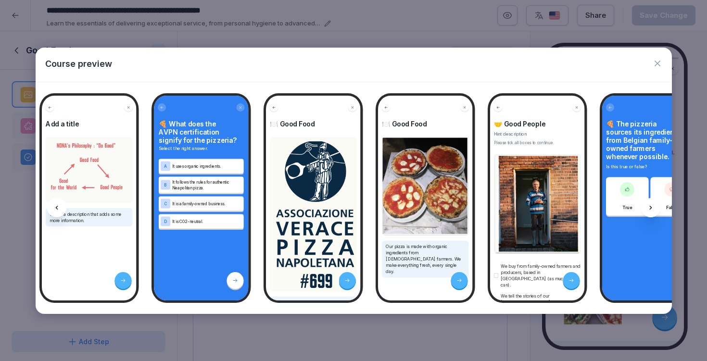
click at [644, 207] on div at bounding box center [650, 207] width 19 height 19
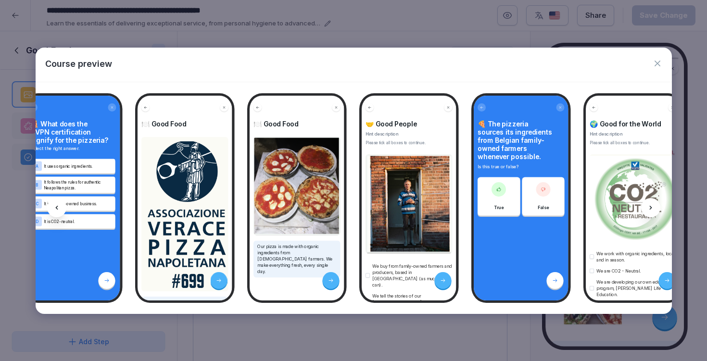
click at [644, 208] on div at bounding box center [650, 207] width 19 height 19
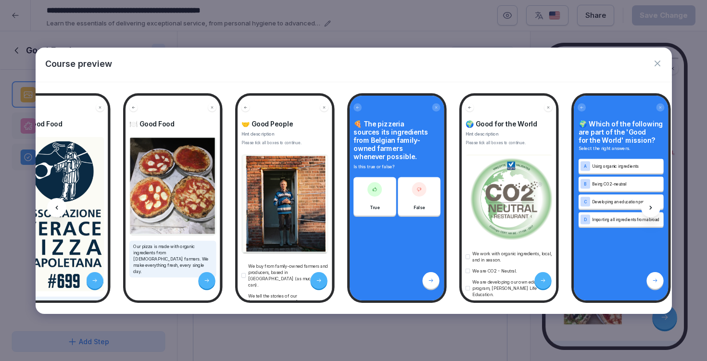
scroll to position [0, 1901]
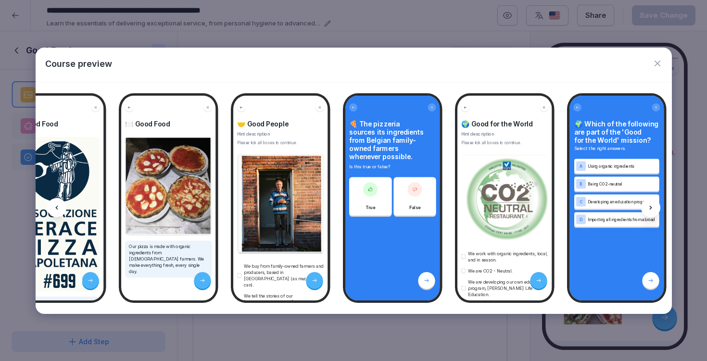
click at [644, 208] on div at bounding box center [650, 207] width 19 height 19
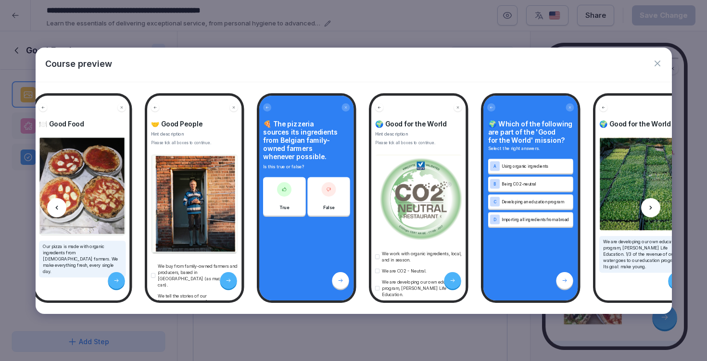
click at [644, 208] on div at bounding box center [650, 207] width 19 height 19
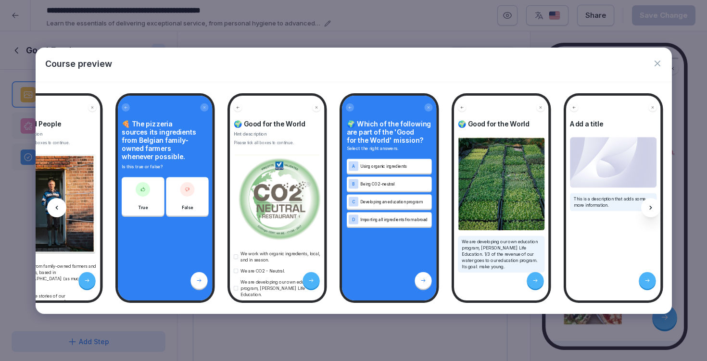
click at [644, 208] on div at bounding box center [650, 207] width 19 height 19
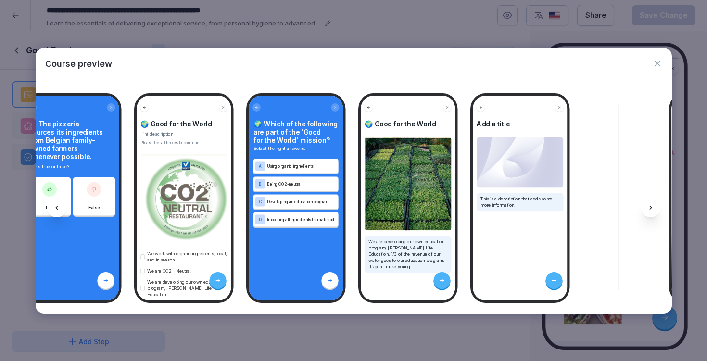
click at [644, 208] on div at bounding box center [650, 207] width 19 height 19
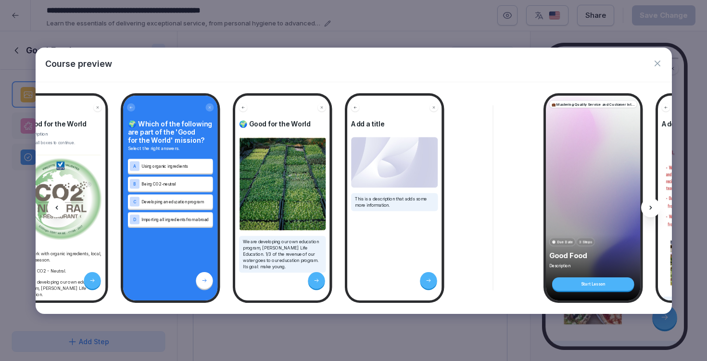
click at [644, 208] on div at bounding box center [650, 207] width 19 height 19
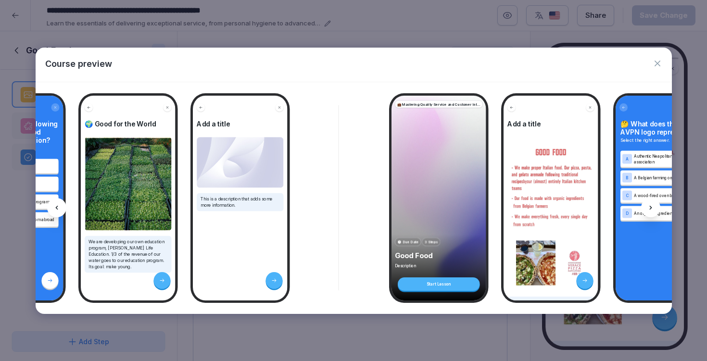
click at [644, 209] on div at bounding box center [650, 207] width 19 height 19
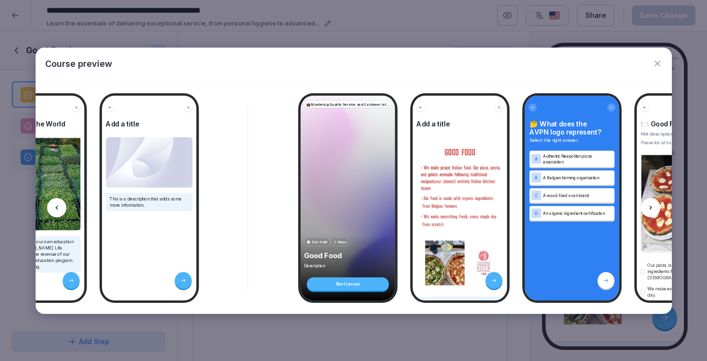
click at [644, 210] on div at bounding box center [650, 207] width 19 height 19
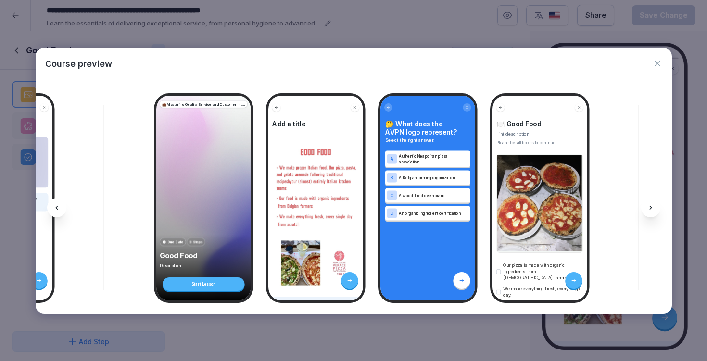
scroll to position [0, 2742]
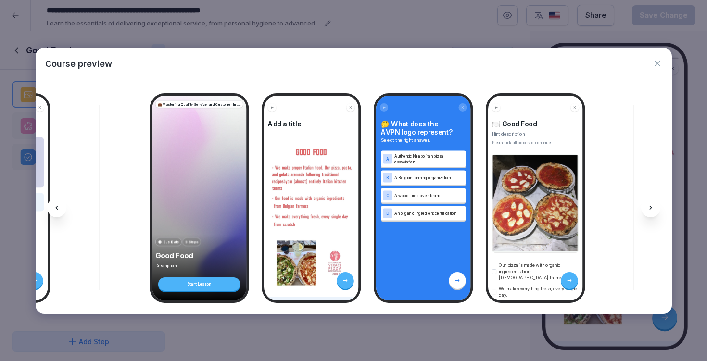
click at [660, 63] on icon "button" at bounding box center [658, 64] width 10 height 10
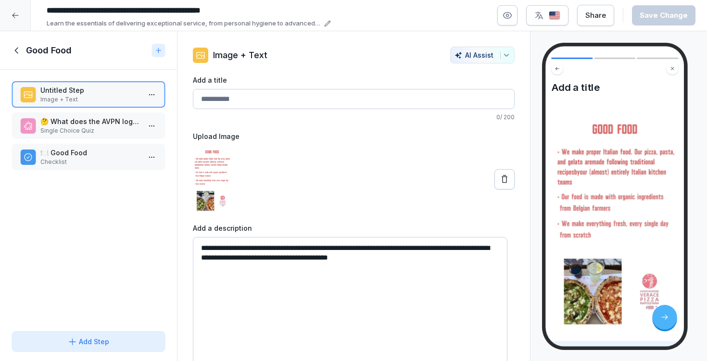
click at [351, 120] on p "0 / 200" at bounding box center [354, 117] width 322 height 9
click at [253, 98] on input "Add a title" at bounding box center [354, 99] width 322 height 20
click at [220, 100] on input "********" at bounding box center [354, 99] width 322 height 20
click at [290, 105] on input "*********" at bounding box center [354, 99] width 322 height 20
type input "*********"
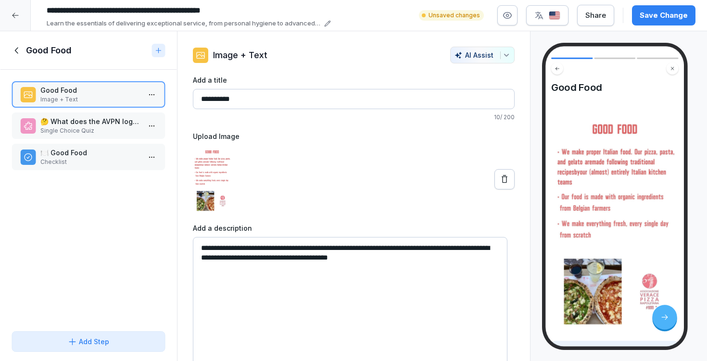
click at [278, 124] on div "**********" at bounding box center [354, 228] width 322 height 307
click at [379, 256] on textarea "**********" at bounding box center [350, 309] width 315 height 144
click at [500, 181] on icon at bounding box center [505, 180] width 10 height 10
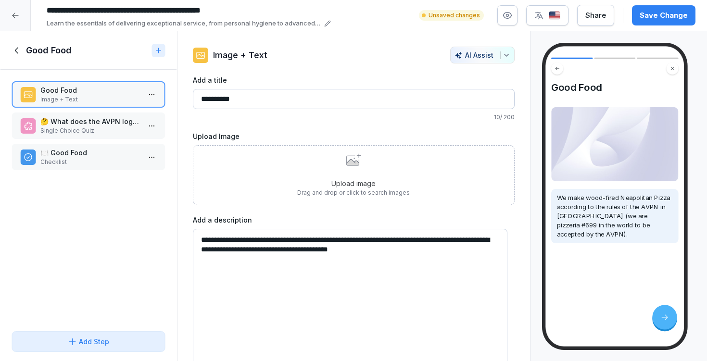
click at [354, 178] on div "Upload image Drag and drop or click to search images" at bounding box center [353, 175] width 113 height 44
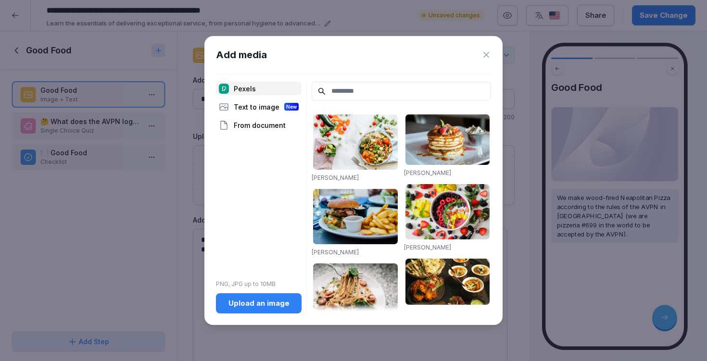
click at [276, 307] on div "Upload an image" at bounding box center [259, 303] width 70 height 11
click at [491, 56] on div "Add media Pexels Text to image New From document PNG, JPG up to 10MB Upload an …" at bounding box center [354, 180] width 298 height 289
click at [488, 55] on icon at bounding box center [487, 55] width 10 height 10
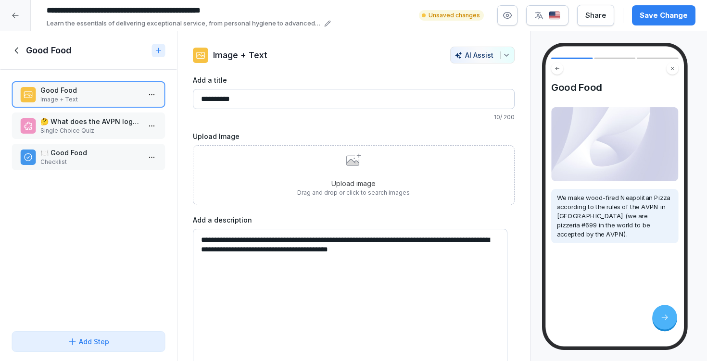
click at [404, 172] on div "Upload image Drag and drop or click to search images" at bounding box center [353, 175] width 113 height 44
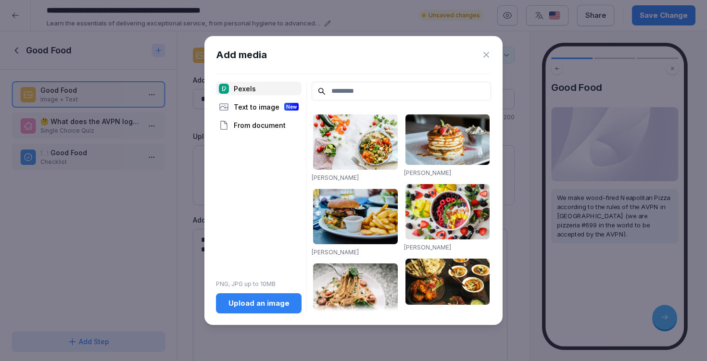
click at [274, 300] on div "Upload an image" at bounding box center [259, 303] width 70 height 11
click at [480, 54] on div "Add media" at bounding box center [353, 55] width 275 height 14
click at [485, 54] on icon at bounding box center [487, 55] width 10 height 10
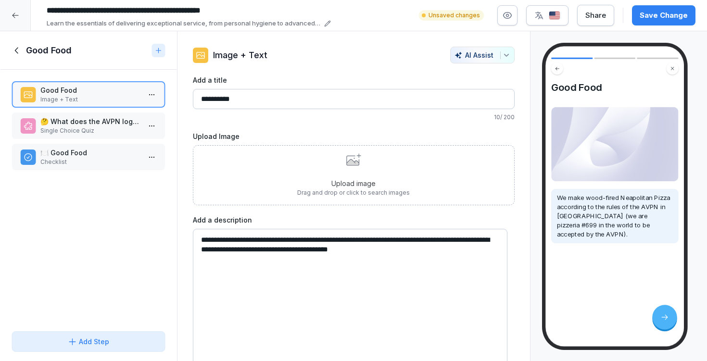
click at [674, 11] on div "Save Change" at bounding box center [664, 15] width 48 height 11
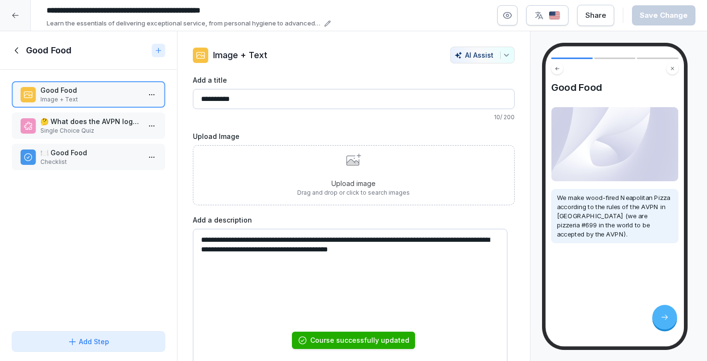
click at [56, 51] on h1 "Good Food" at bounding box center [49, 51] width 46 height 12
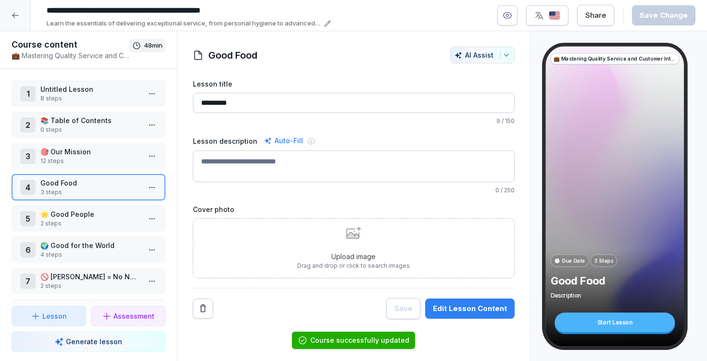
click at [84, 143] on div "3 🎯 Our Mission 12 steps" at bounding box center [89, 156] width 154 height 26
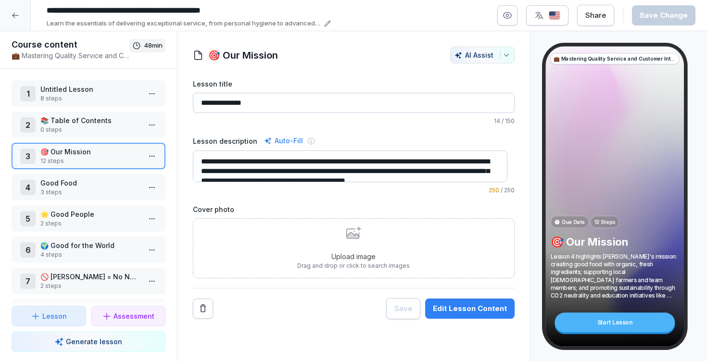
click at [13, 16] on icon at bounding box center [15, 15] width 6 height 5
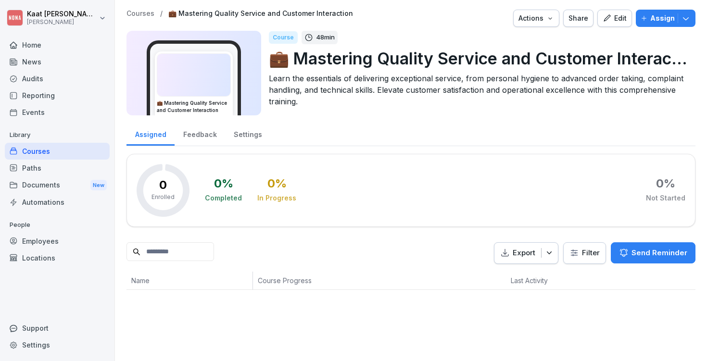
click at [612, 16] on div "Edit" at bounding box center [615, 18] width 24 height 11
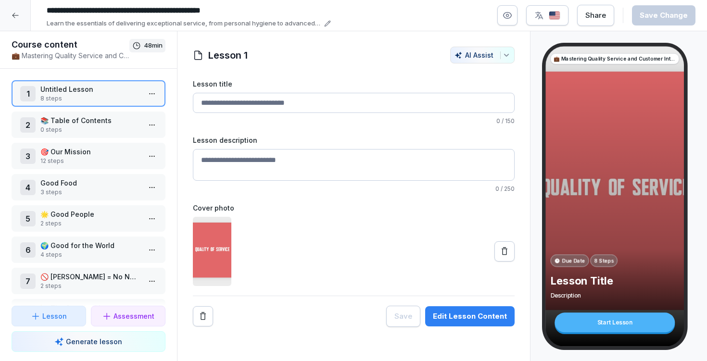
click at [403, 259] on div at bounding box center [354, 251] width 322 height 69
click at [500, 252] on icon at bounding box center [505, 252] width 10 height 10
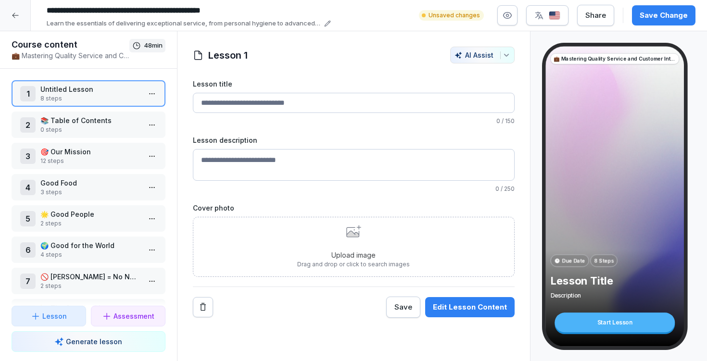
click at [393, 248] on div "Upload image Drag and drop or click to search images" at bounding box center [353, 247] width 113 height 44
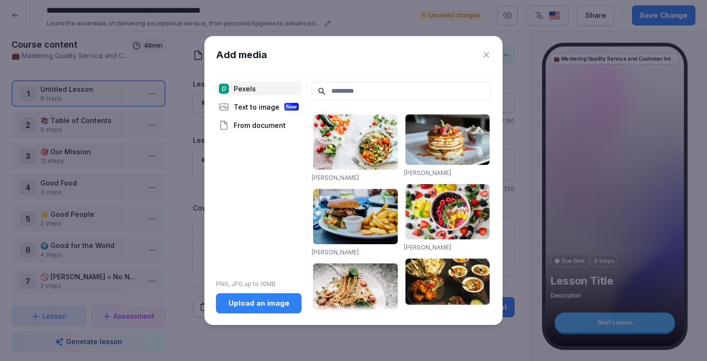
click at [261, 302] on div "Upload an image" at bounding box center [259, 303] width 70 height 11
click at [485, 54] on icon at bounding box center [487, 55] width 6 height 6
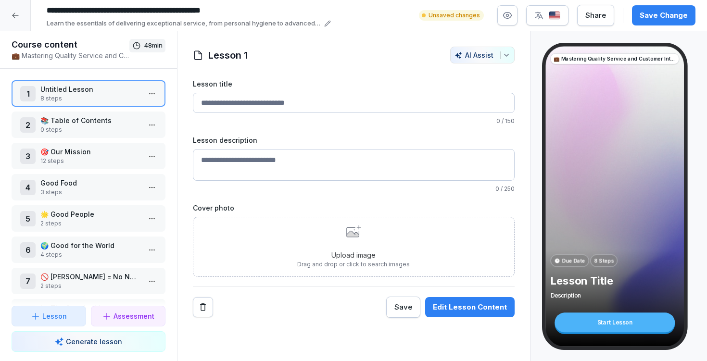
click at [272, 158] on textarea "Lesson description" at bounding box center [354, 165] width 322 height 32
click at [345, 244] on div "Upload image Drag and drop or click to search images" at bounding box center [353, 247] width 113 height 44
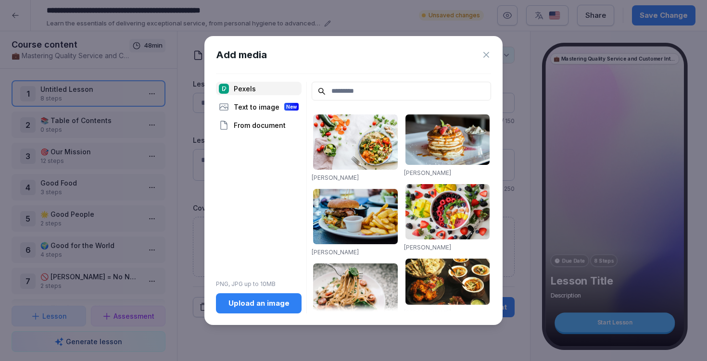
click at [271, 305] on div "Upload an image" at bounding box center [259, 303] width 70 height 11
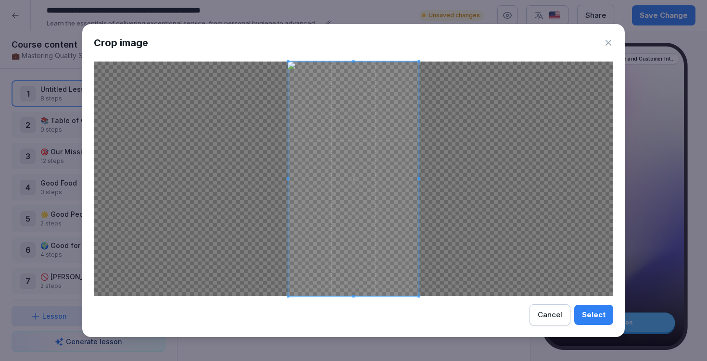
click at [585, 312] on div "Select" at bounding box center [594, 315] width 24 height 11
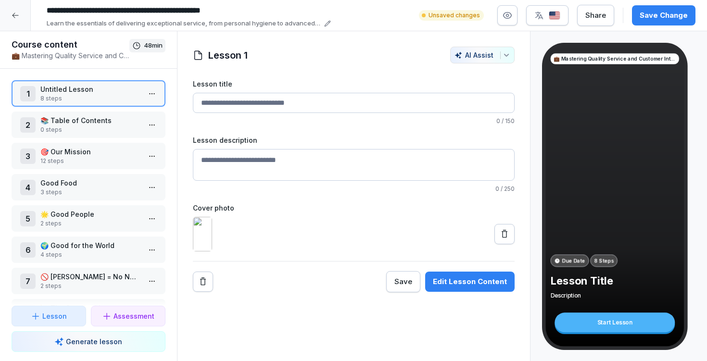
click at [91, 186] on p "Good Food" at bounding box center [90, 183] width 100 height 10
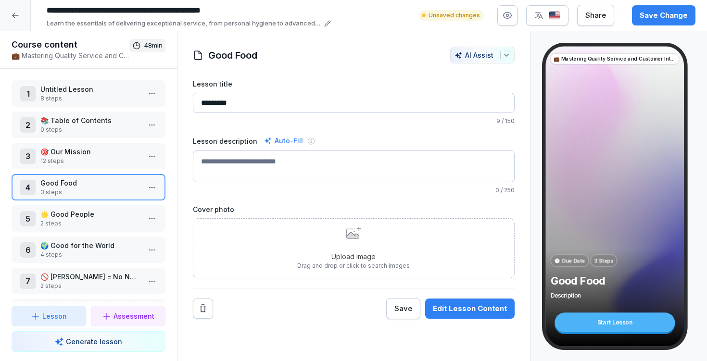
click at [100, 92] on p "Untitled Lesson" at bounding box center [90, 89] width 100 height 10
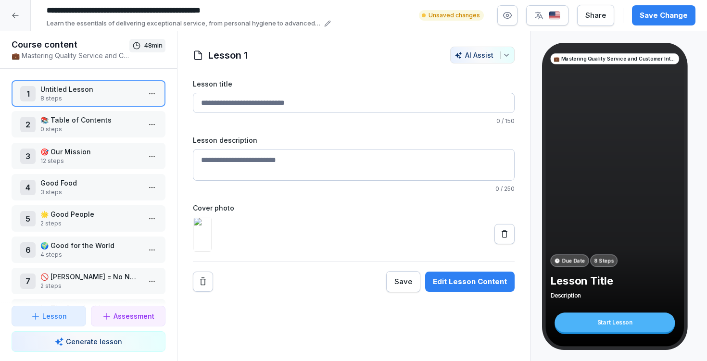
click at [90, 118] on p "📚 Table of Contents" at bounding box center [90, 120] width 100 height 10
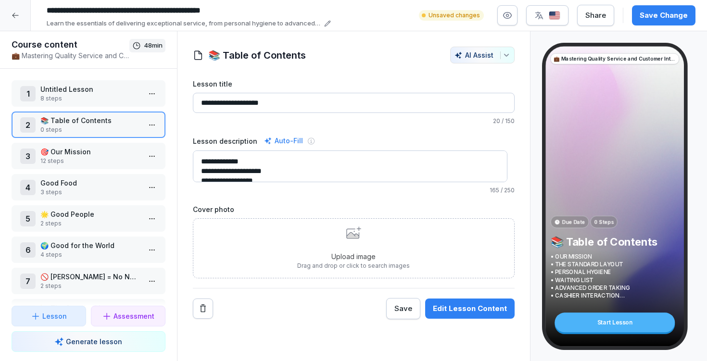
click at [82, 156] on p "🎯 Our Mission" at bounding box center [90, 152] width 100 height 10
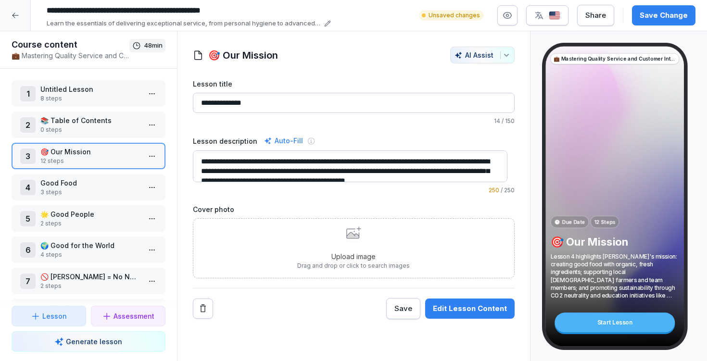
drag, startPoint x: 80, startPoint y: 190, endPoint x: 85, endPoint y: 190, distance: 4.8
click at [80, 190] on p "3 steps" at bounding box center [90, 192] width 100 height 9
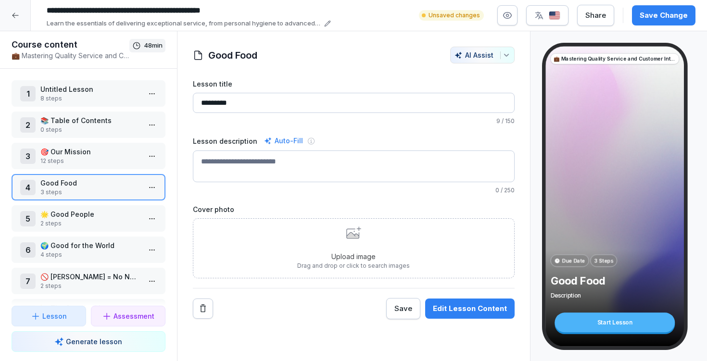
click at [370, 249] on div "Upload image Drag and drop or click to search images" at bounding box center [353, 249] width 113 height 44
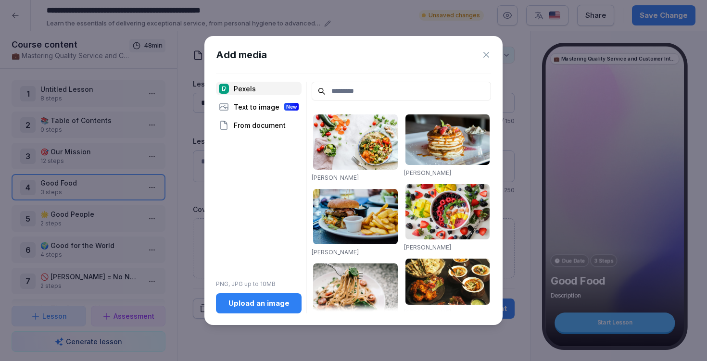
click at [267, 311] on button "Upload an image" at bounding box center [259, 304] width 86 height 20
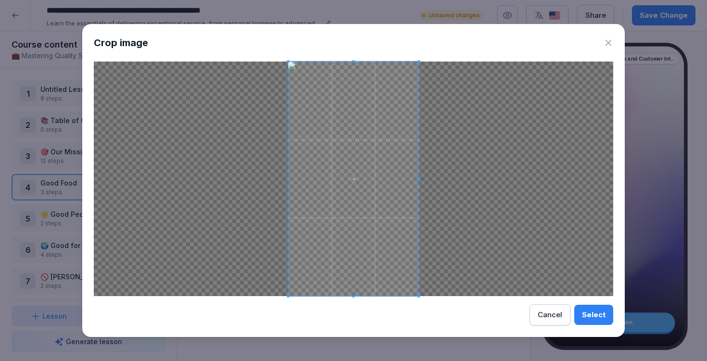
click at [602, 317] on div "Select" at bounding box center [594, 315] width 24 height 11
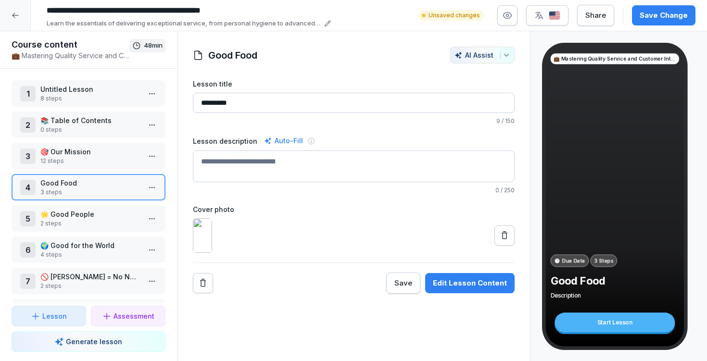
click at [648, 20] on div "Save Change" at bounding box center [664, 15] width 48 height 11
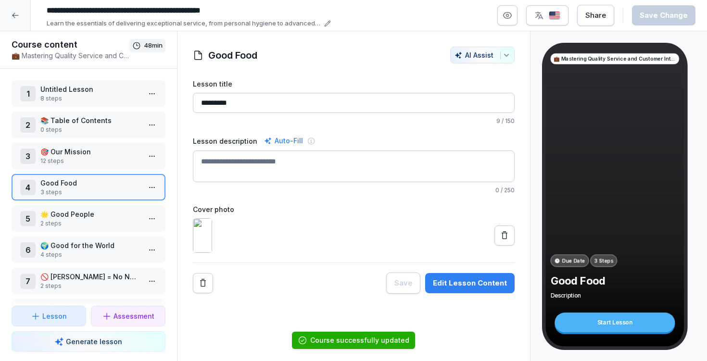
click at [248, 106] on input "*********" at bounding box center [354, 103] width 322 height 20
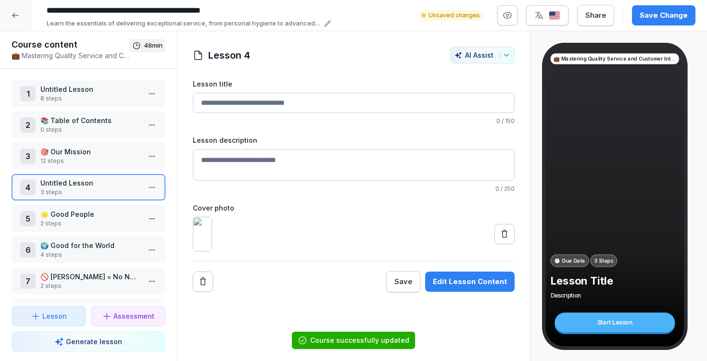
click at [373, 226] on div at bounding box center [354, 234] width 322 height 35
click at [672, 14] on div "Save Change" at bounding box center [664, 15] width 48 height 11
click at [64, 218] on p "🌟 Good People" at bounding box center [90, 214] width 100 height 10
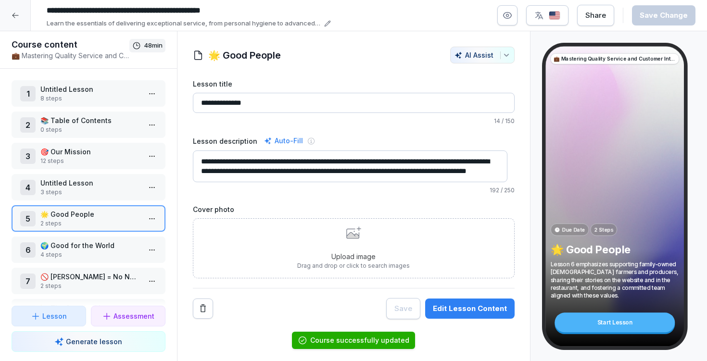
click at [88, 185] on p "Untitled Lesson" at bounding box center [90, 183] width 100 height 10
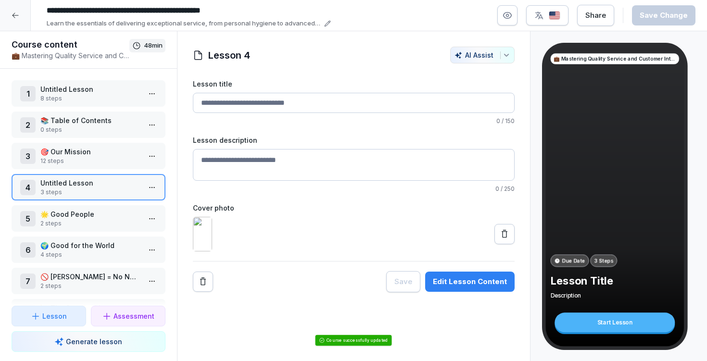
click at [468, 287] on div "Edit Lesson Content" at bounding box center [470, 282] width 74 height 11
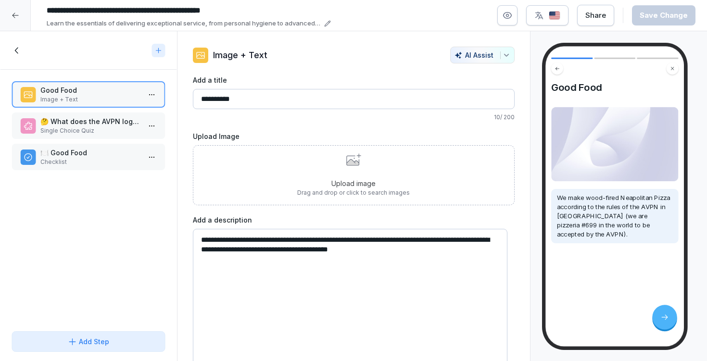
click at [92, 126] on p "🤔 What does the AVPN logo represent?" at bounding box center [90, 121] width 100 height 10
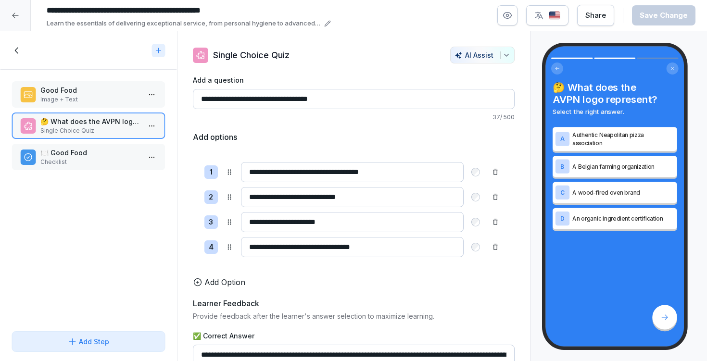
click at [92, 90] on p "Good Food" at bounding box center [90, 90] width 100 height 10
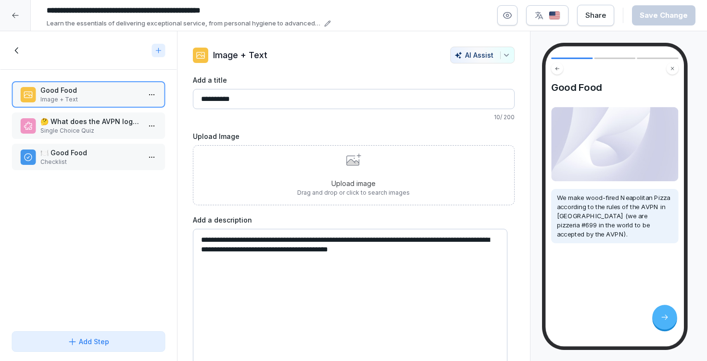
click at [11, 47] on div at bounding box center [88, 50] width 177 height 38
click at [13, 46] on icon at bounding box center [17, 50] width 11 height 11
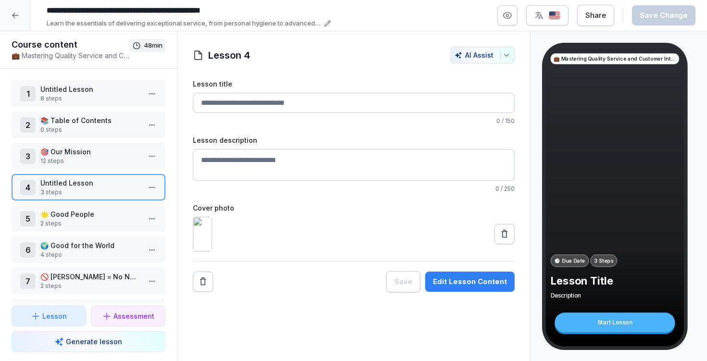
click at [84, 225] on p "2 steps" at bounding box center [90, 223] width 100 height 9
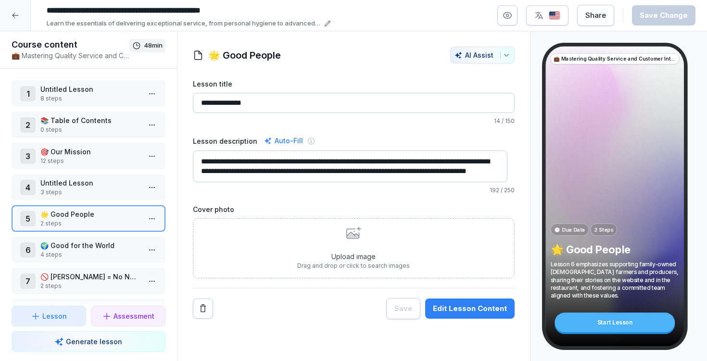
click at [96, 184] on p "Untitled Lesson" at bounding box center [90, 183] width 100 height 10
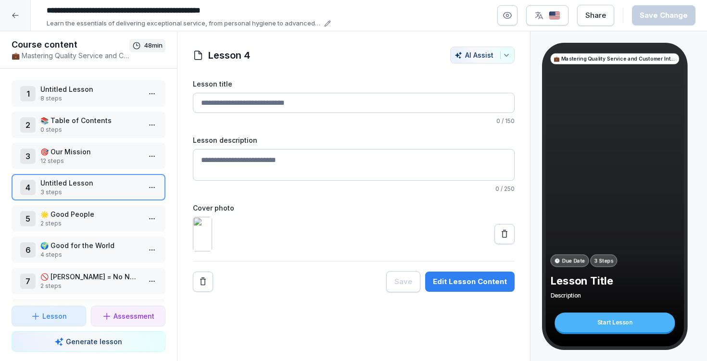
click at [464, 292] on button "Edit Lesson Content" at bounding box center [469, 282] width 89 height 20
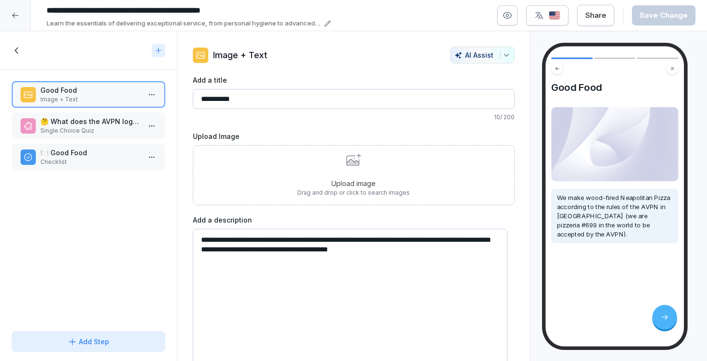
click at [282, 170] on div "Upload image Drag and drop or click to search images" at bounding box center [354, 175] width 322 height 60
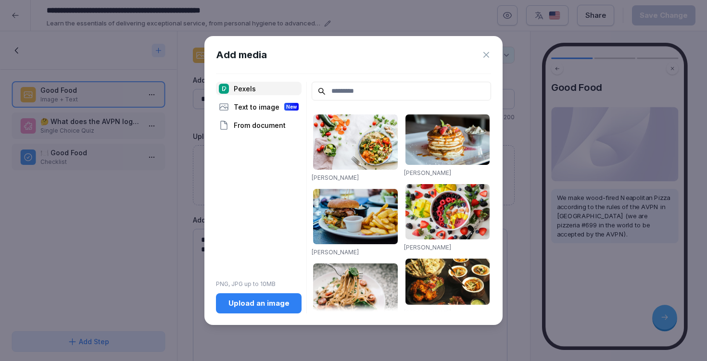
click at [251, 305] on div "Upload an image" at bounding box center [259, 303] width 70 height 11
click at [267, 306] on div "Upload an image" at bounding box center [259, 303] width 70 height 11
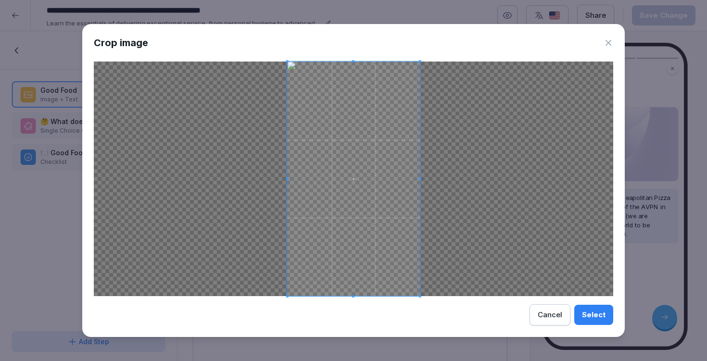
click at [601, 320] on div "Select" at bounding box center [594, 315] width 24 height 11
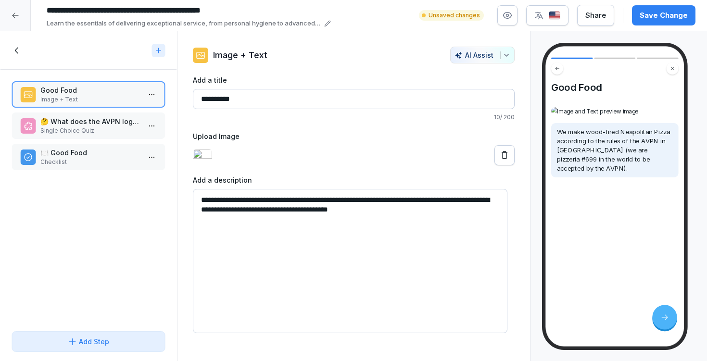
click at [517, 226] on div "**********" at bounding box center [354, 190] width 353 height 287
click at [665, 10] on button "Save Change" at bounding box center [664, 15] width 64 height 20
click at [306, 166] on div at bounding box center [354, 155] width 322 height 20
click at [500, 160] on icon at bounding box center [505, 156] width 10 height 10
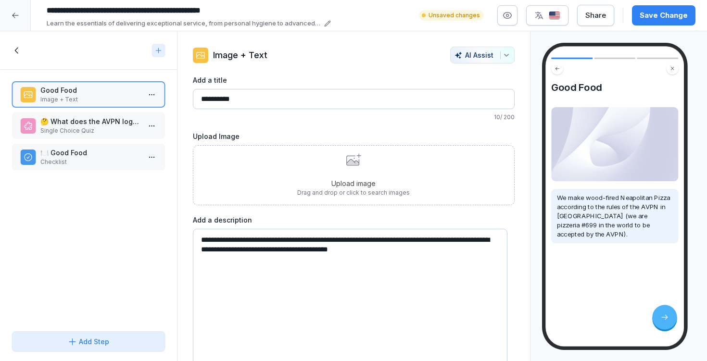
click at [338, 185] on p "Upload image" at bounding box center [353, 184] width 113 height 10
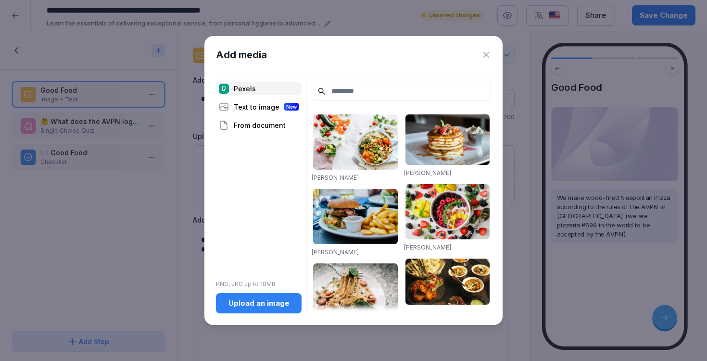
click at [250, 311] on button "Upload an image" at bounding box center [259, 304] width 86 height 20
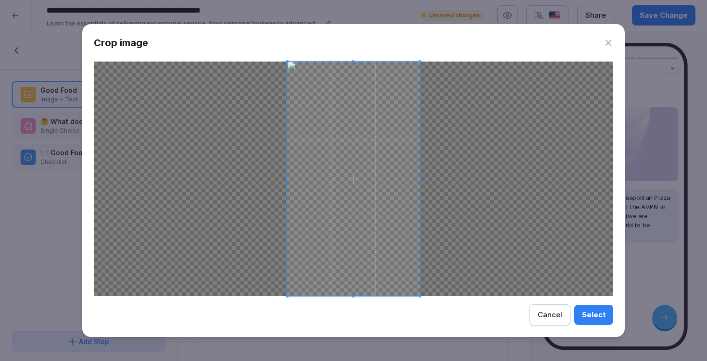
click at [600, 320] on div "Select" at bounding box center [594, 315] width 24 height 11
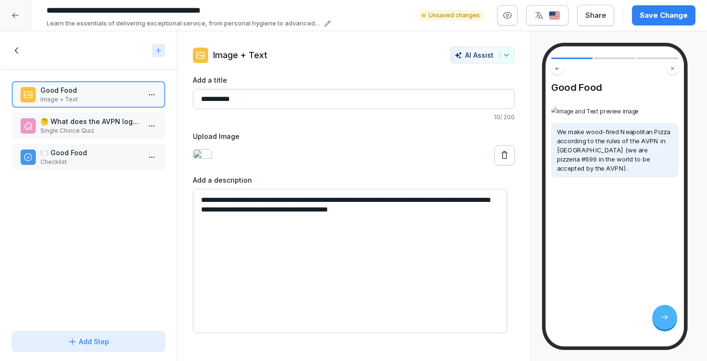
click at [296, 264] on textarea "**********" at bounding box center [350, 261] width 315 height 144
click at [208, 106] on input "*********" at bounding box center [354, 99] width 322 height 20
click at [203, 96] on input "*********" at bounding box center [354, 99] width 322 height 20
click at [337, 150] on div at bounding box center [354, 155] width 322 height 20
click at [357, 287] on textarea "**********" at bounding box center [350, 261] width 315 height 144
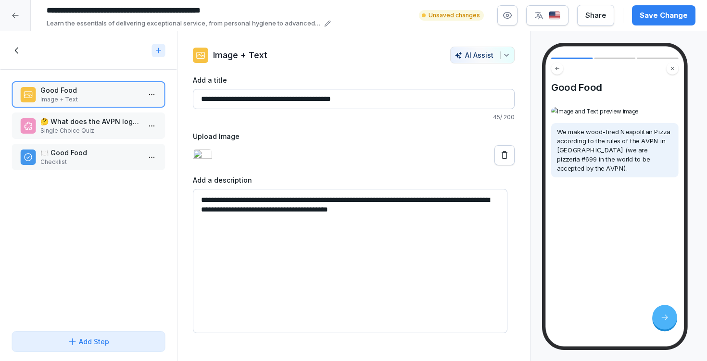
drag, startPoint x: 272, startPoint y: 99, endPoint x: 125, endPoint y: 98, distance: 147.7
click at [125, 98] on div "Course content 💼 Mastering Quality Service and Customer Interaction 48 min 1 Un…" at bounding box center [353, 196] width 707 height 331
click at [239, 102] on input "*********" at bounding box center [354, 99] width 322 height 20
drag, startPoint x: 273, startPoint y: 97, endPoint x: 140, endPoint y: 96, distance: 133.8
click at [140, 96] on div "Course content 💼 Mastering Quality Service and Customer Interaction 48 min 1 Un…" at bounding box center [353, 196] width 707 height 331
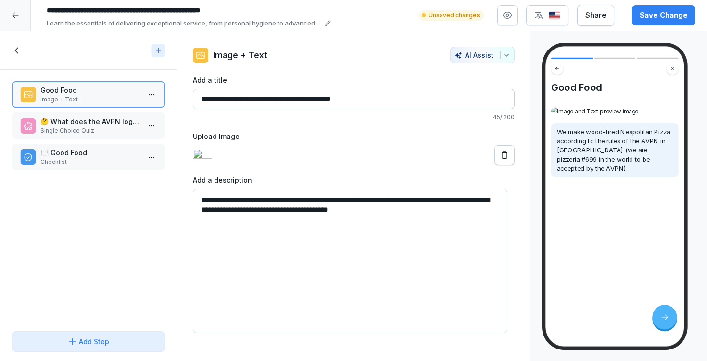
click at [237, 96] on input "*********" at bounding box center [354, 99] width 322 height 20
drag, startPoint x: 272, startPoint y: 98, endPoint x: 178, endPoint y: 85, distance: 94.7
click at [178, 85] on div "**********" at bounding box center [354, 190] width 353 height 287
type input "*********"
click at [661, 11] on div "Save Change" at bounding box center [664, 15] width 48 height 11
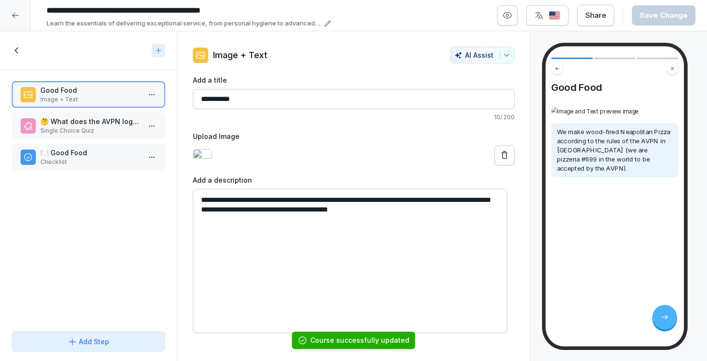
click at [336, 306] on textarea "**********" at bounding box center [350, 261] width 315 height 144
click at [462, 122] on div "**********" at bounding box center [354, 204] width 322 height 258
click at [445, 99] on input "*********" at bounding box center [354, 99] width 322 height 20
